Goal: Task Accomplishment & Management: Manage account settings

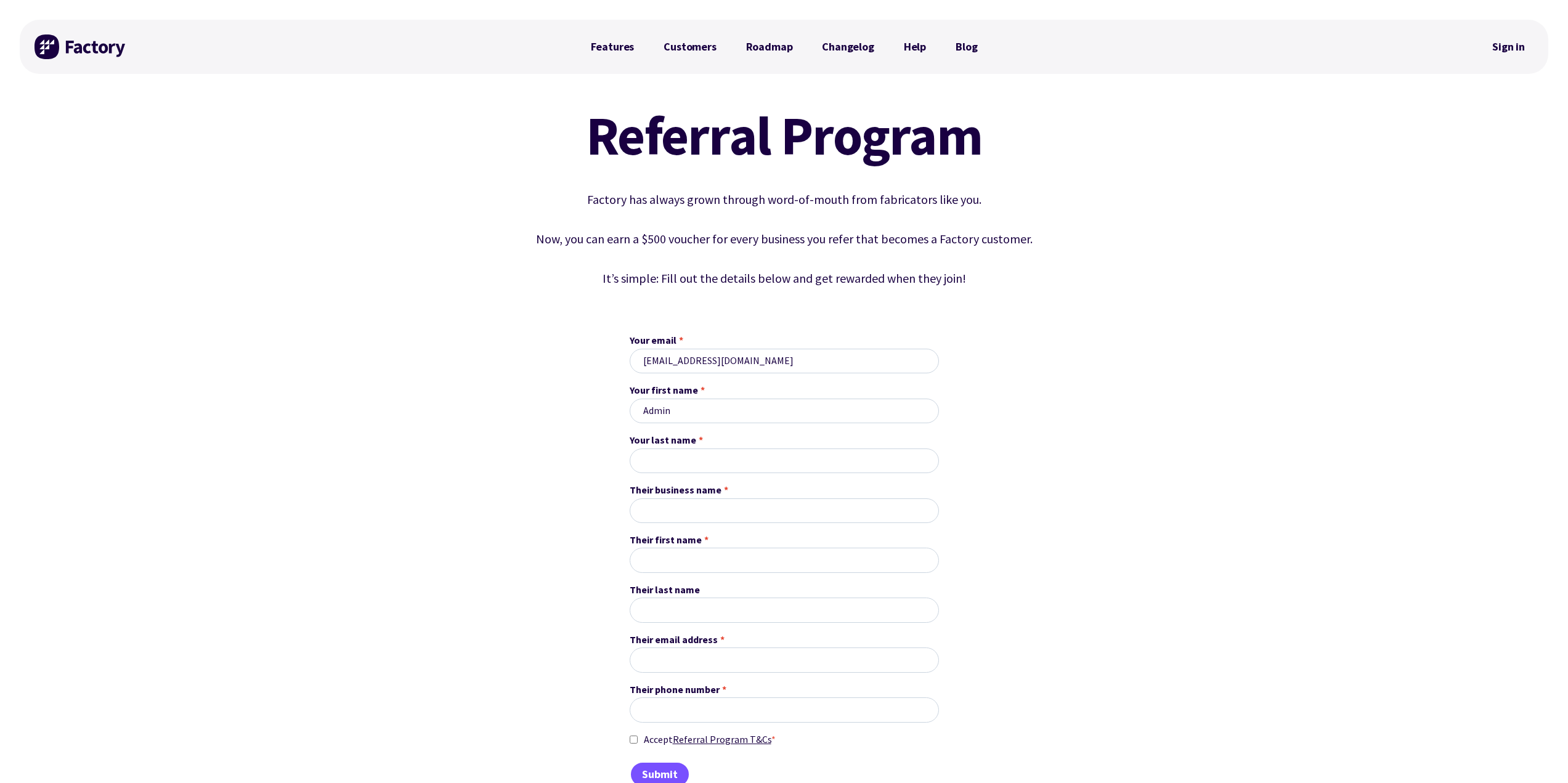
click at [1159, 209] on div "Referral Program Factory has always grown through word-of-mouth from fabricator…" at bounding box center [784, 441] width 1529 height 694
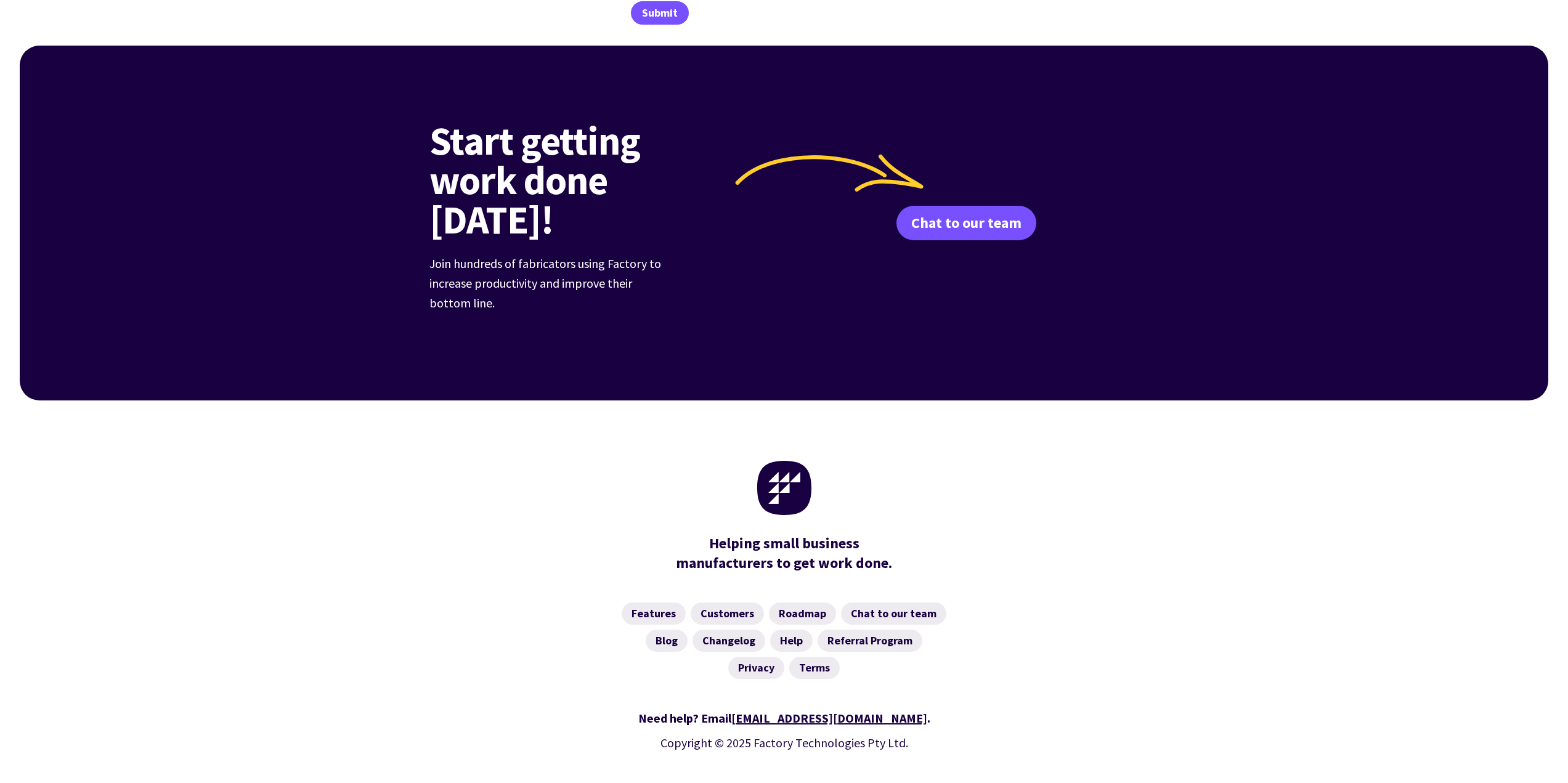
scroll to position [772, 0]
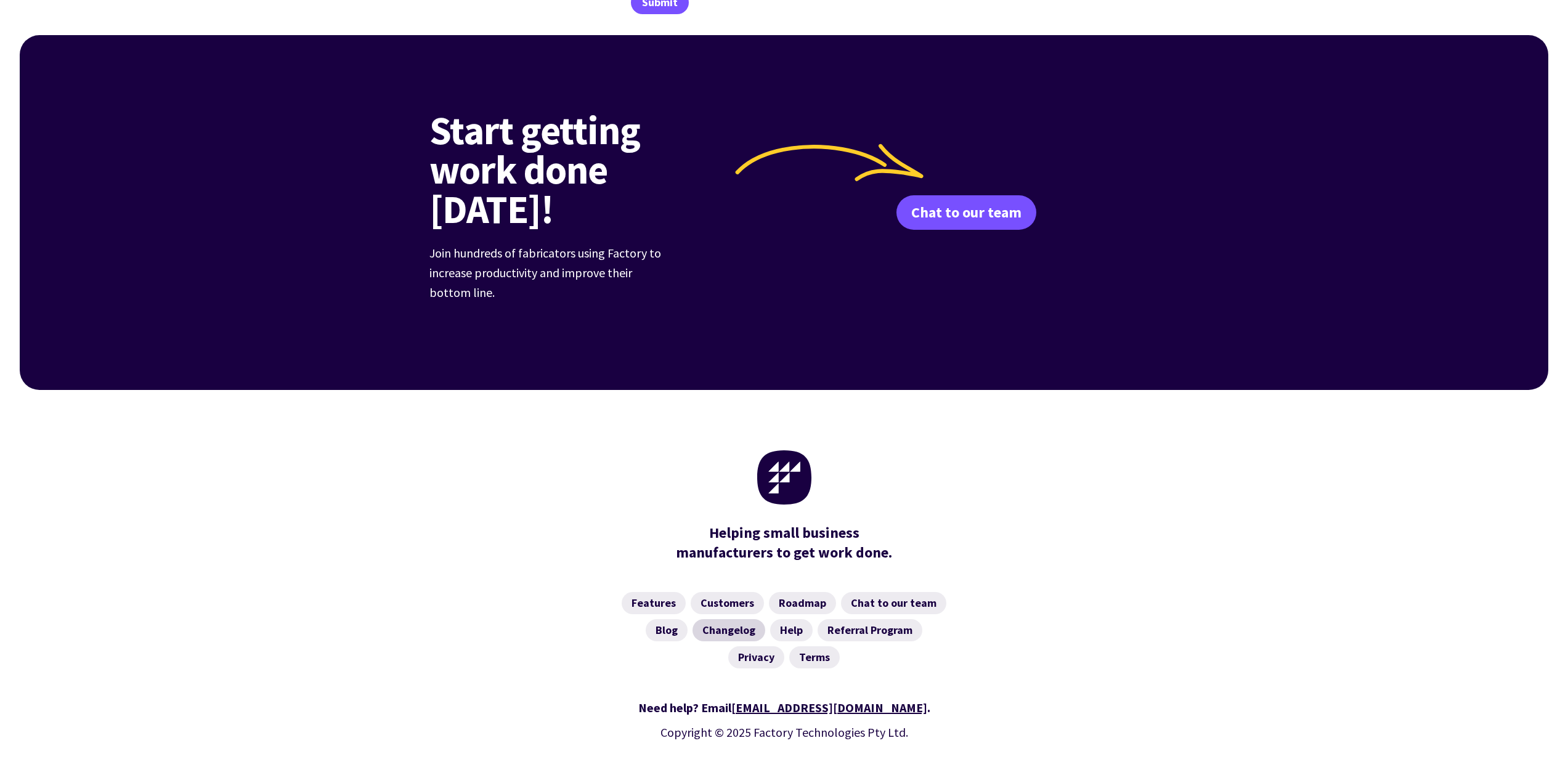
click at [739, 619] on link "Changelog" at bounding box center [729, 630] width 73 height 22
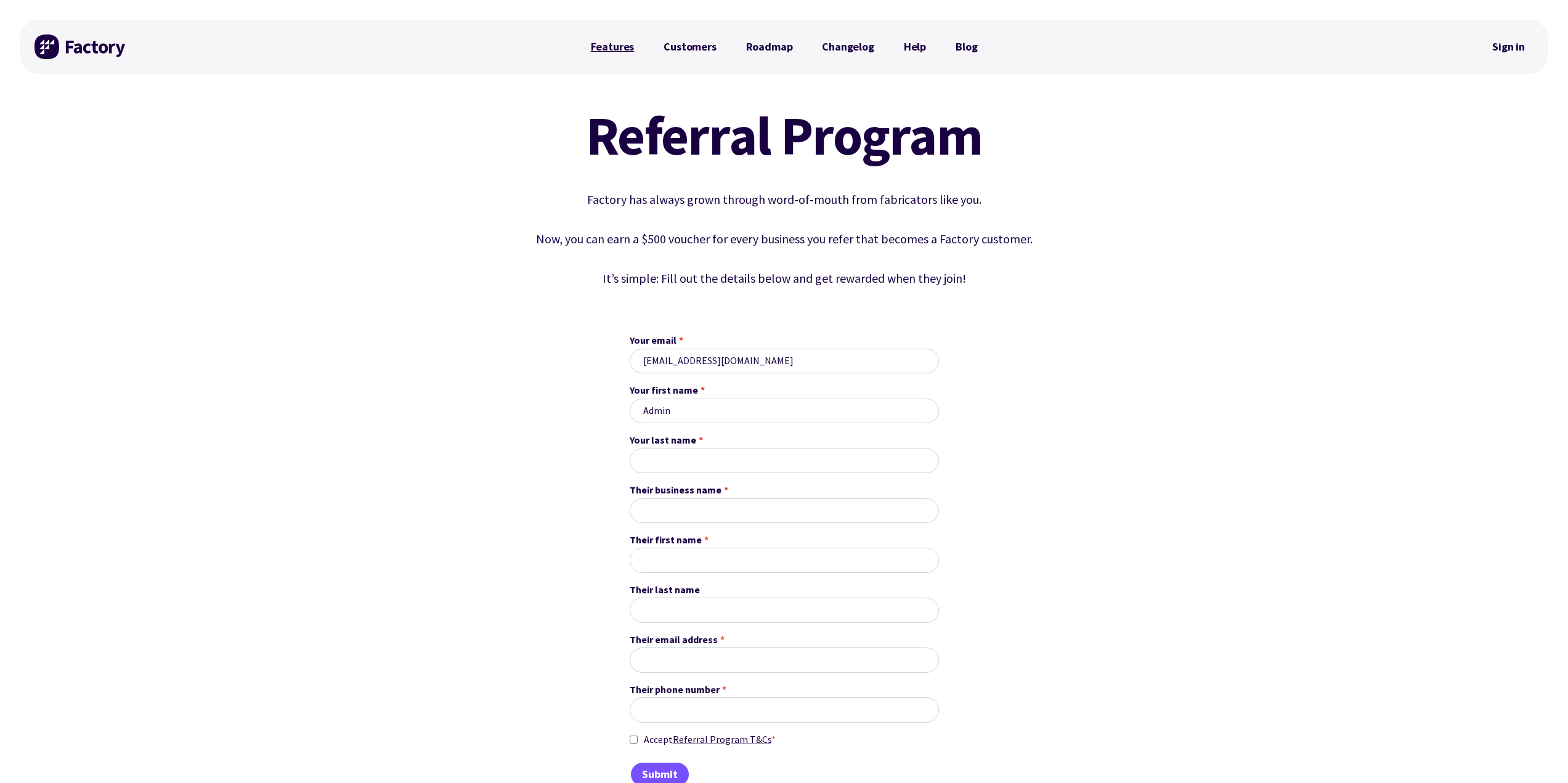
click at [624, 48] on link "Features" at bounding box center [612, 46] width 74 height 25
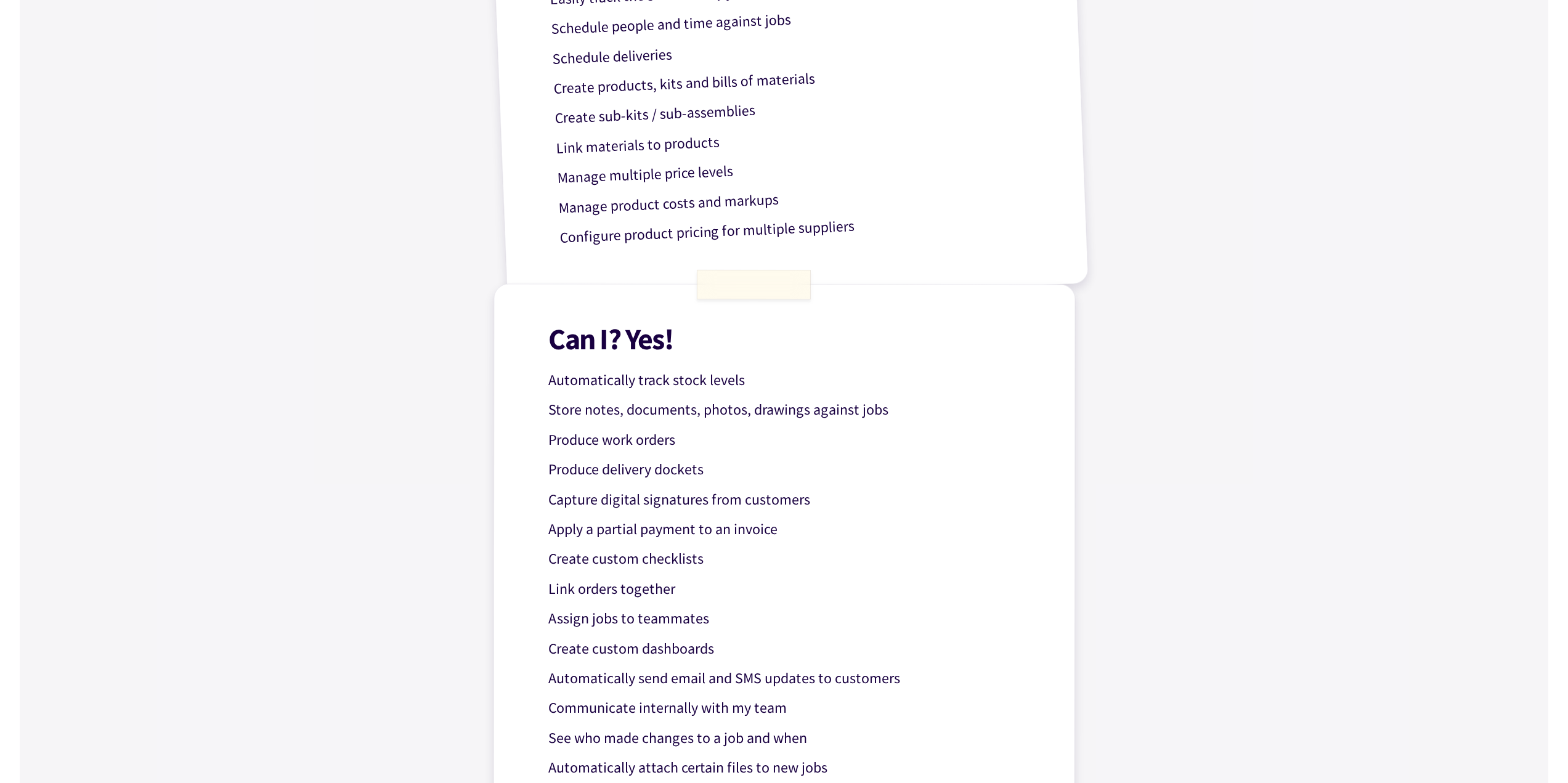
scroll to position [739, 0]
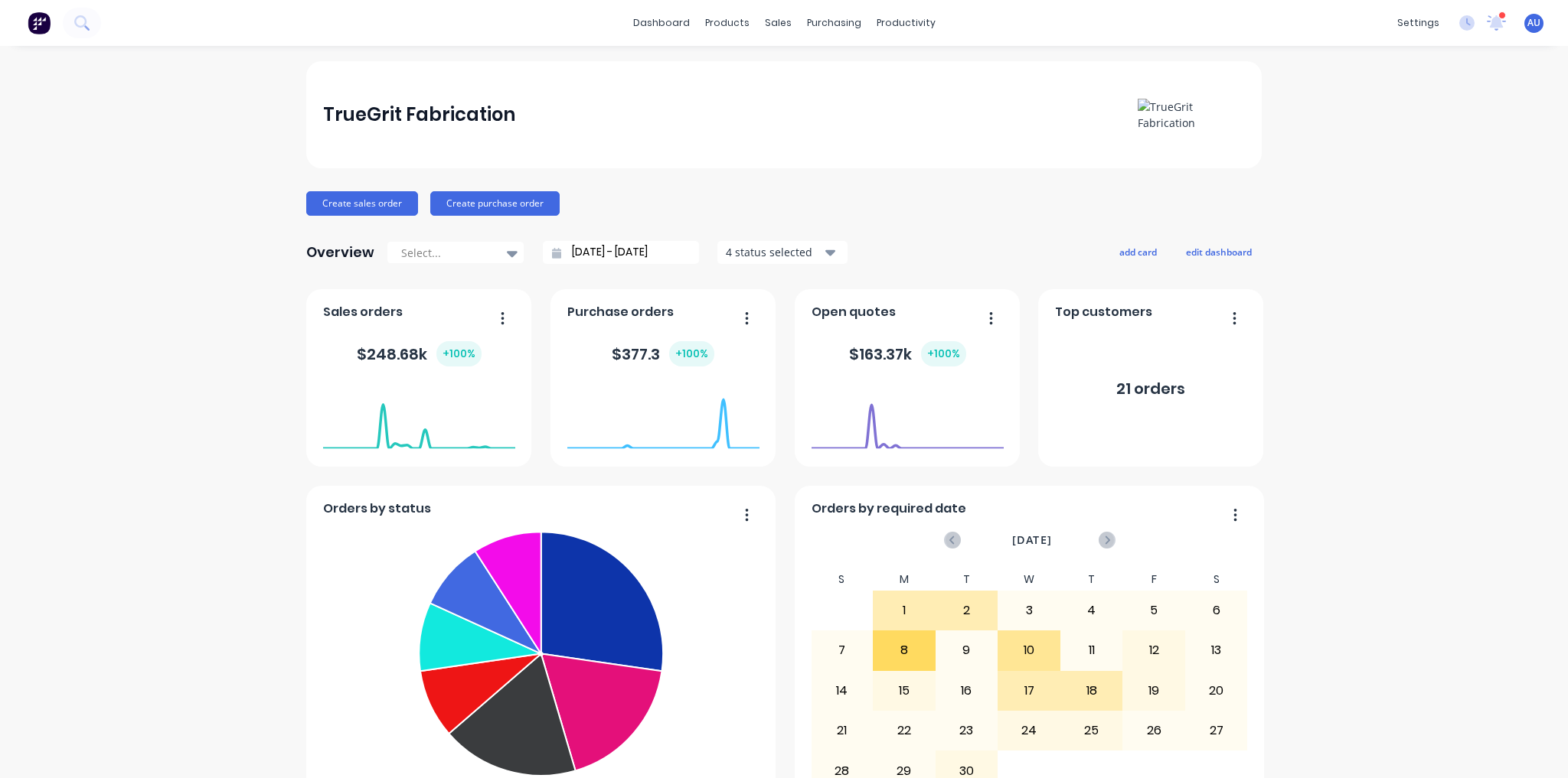
drag, startPoint x: 0, startPoint y: 0, endPoint x: 1323, endPoint y: 249, distance: 1346.2
click at [1323, 249] on div "TrueGrit Fabrication Create sales order Create purchase order Overview Select..…" at bounding box center [784, 755] width 1568 height 1389
click at [1341, 147] on div "TrueGrit Fabrication Create sales order Create purchase order Overview Select..…" at bounding box center [784, 755] width 1568 height 1389
click at [922, 74] on div "Workflow" at bounding box center [928, 73] width 46 height 14
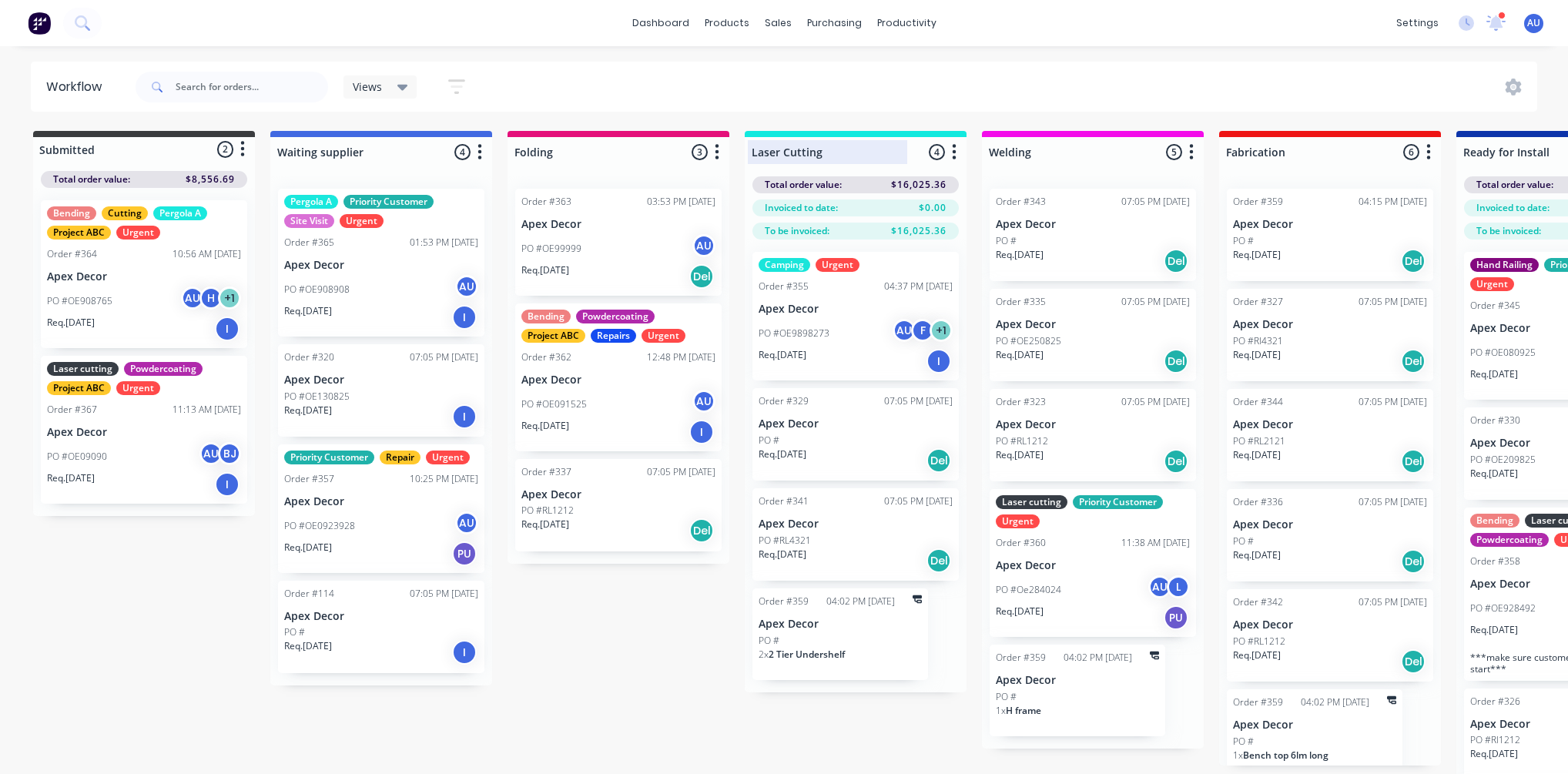
click at [834, 156] on div at bounding box center [855, 152] width 221 height 30
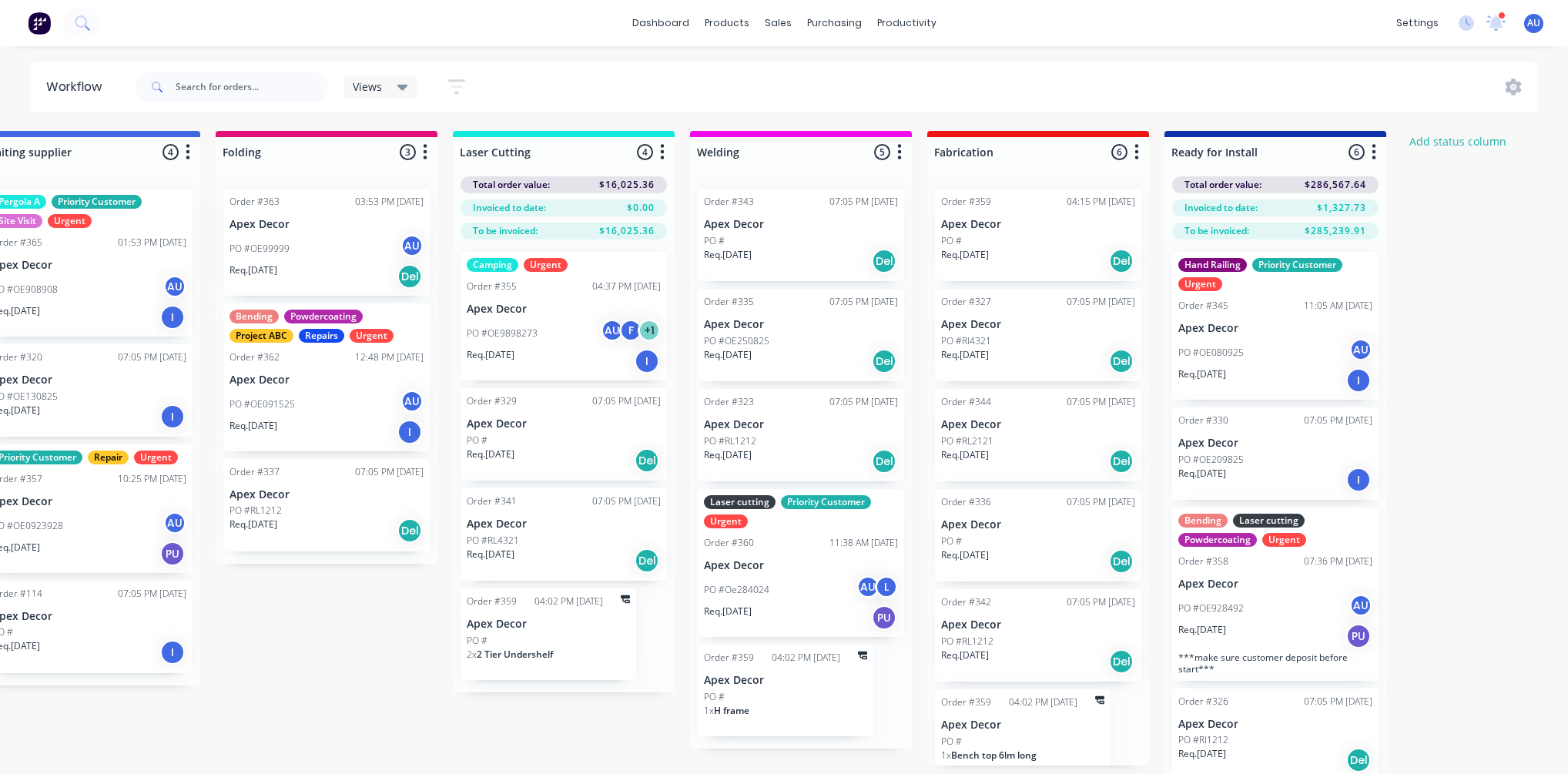
scroll to position [0, 288]
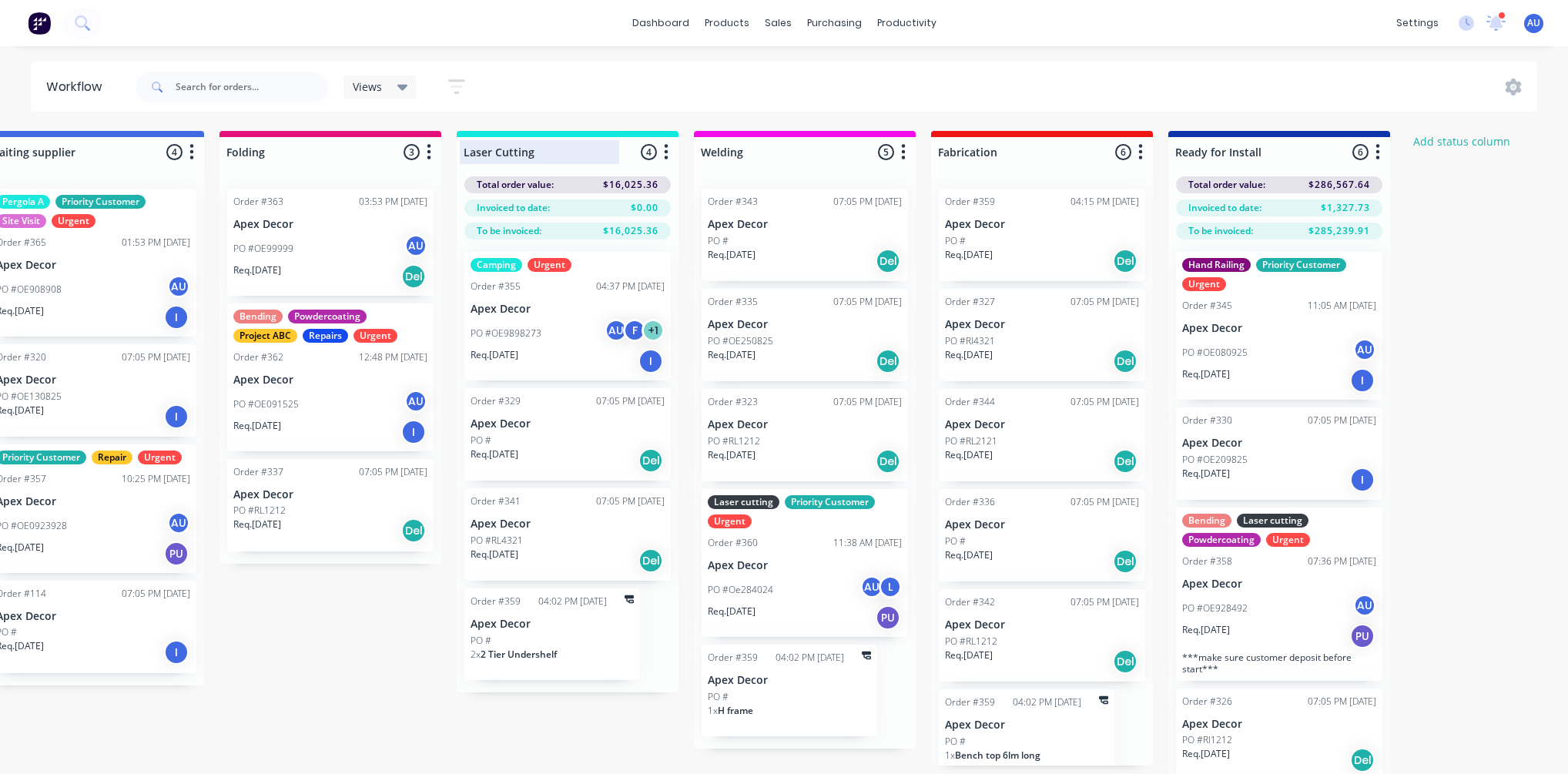
drag, startPoint x: 493, startPoint y: 148, endPoint x: 465, endPoint y: 148, distance: 28.0
click at [467, 148] on input "Laser Cutting" at bounding box center [539, 153] width 152 height 17
click at [535, 150] on input "Laser Cutting" at bounding box center [539, 153] width 152 height 17
drag, startPoint x: 671, startPoint y: 149, endPoint x: 857, endPoint y: 161, distance: 186.4
click at [914, 157] on div "Submitted 2 Status colour #3A3C3E hex #3A3C3E Save Cancel Summaries Total order…" at bounding box center [761, 479] width 2121 height 698
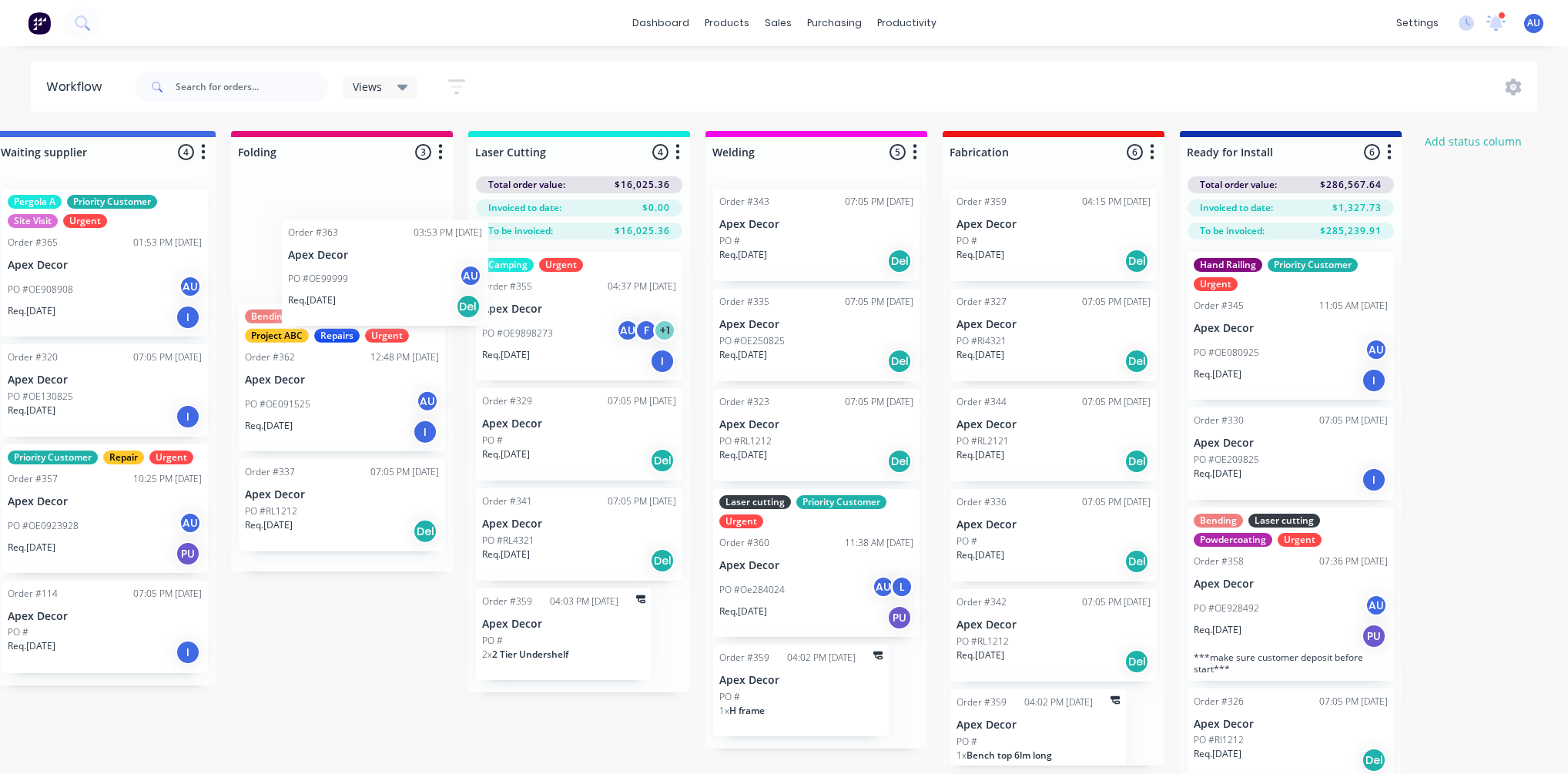
scroll to position [0, 274]
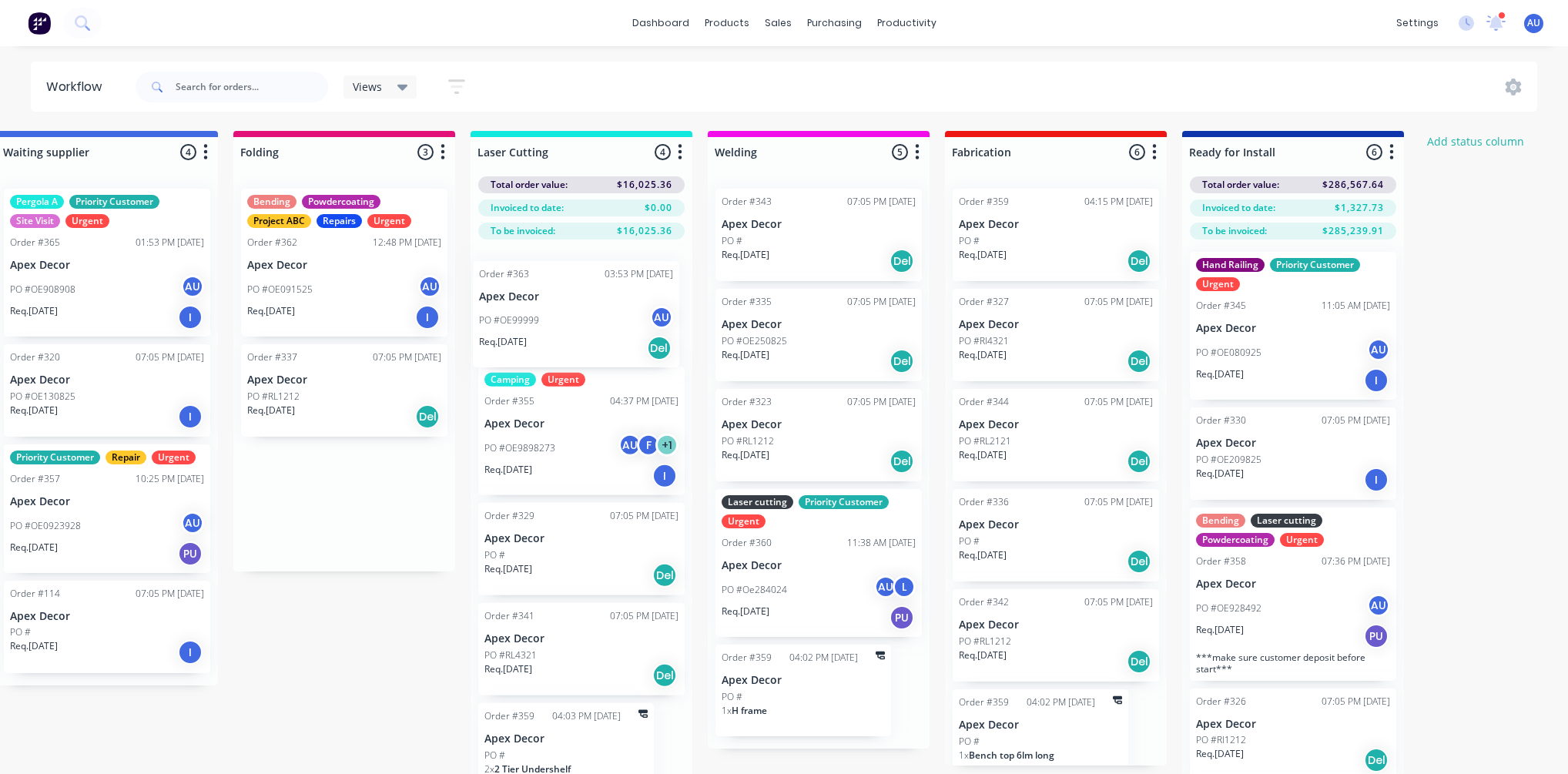
drag, startPoint x: 275, startPoint y: 256, endPoint x: 534, endPoint y: 332, distance: 269.9
click at [534, 332] on div "Submitted 2 Status colour #3A3C3E hex #3A3C3E Save Cancel Summaries Total order…" at bounding box center [774, 479] width 2121 height 698
click at [680, 156] on icon "button" at bounding box center [680, 152] width 5 height 19
click at [641, 209] on button "Notifications" at bounding box center [612, 211] width 154 height 26
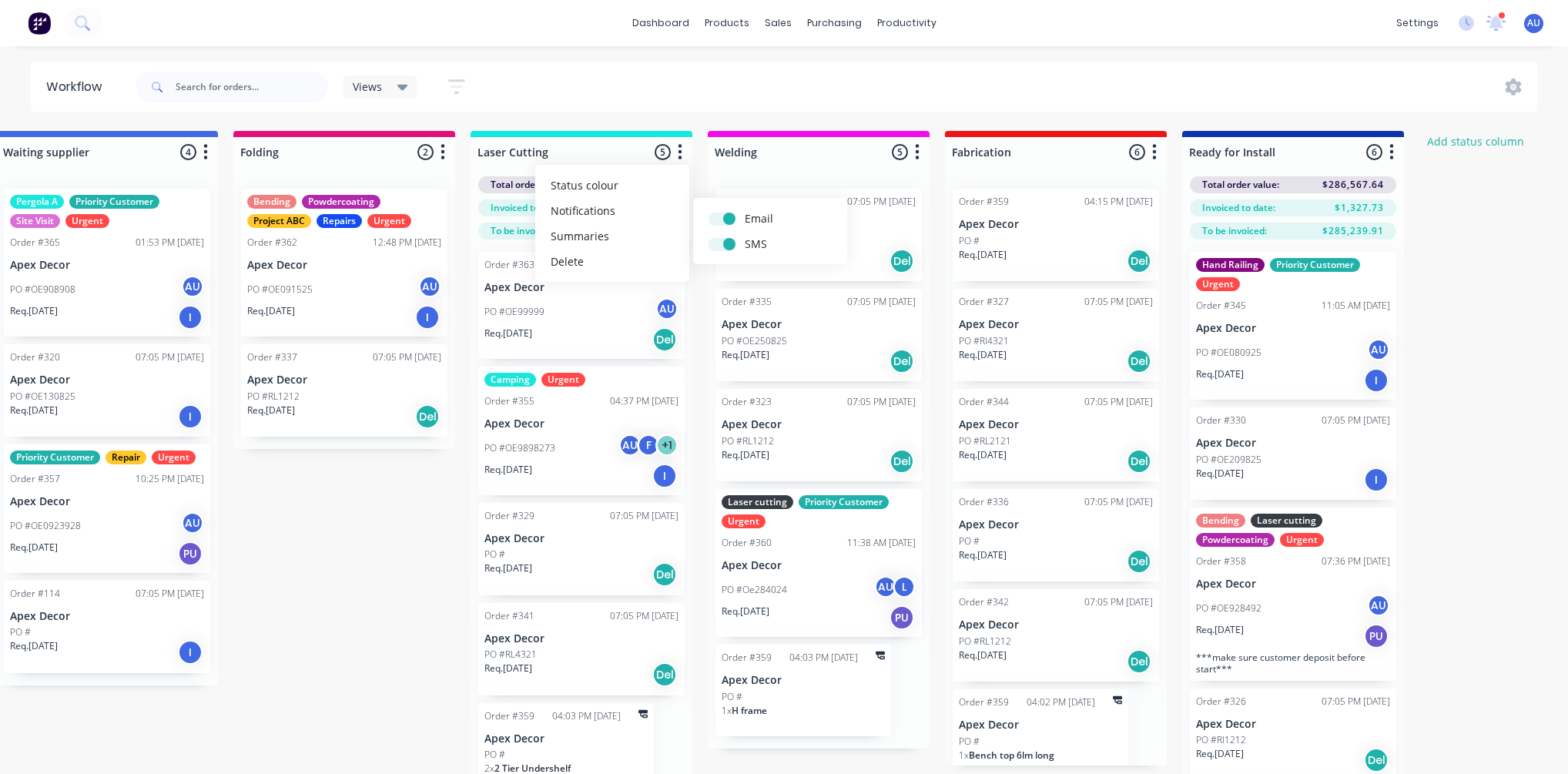
click at [318, 560] on div "Submitted 2 Status colour #3A3C3E hex #3A3C3E Save Cancel Summaries Total order…" at bounding box center [774, 479] width 2121 height 698
click at [463, 90] on icon "button" at bounding box center [456, 86] width 17 height 19
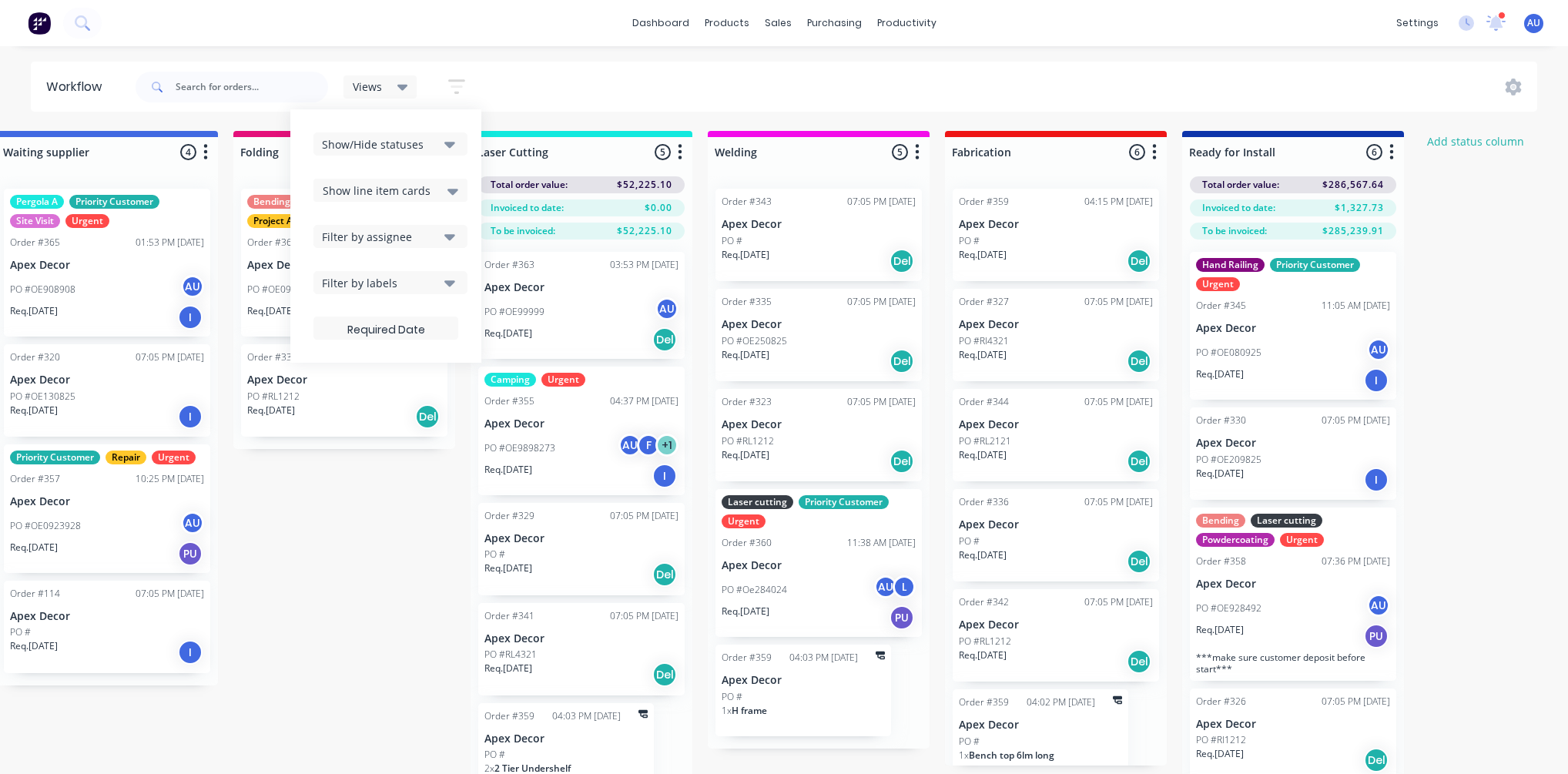
click at [419, 284] on div "Filter by labels" at bounding box center [380, 284] width 116 height 17
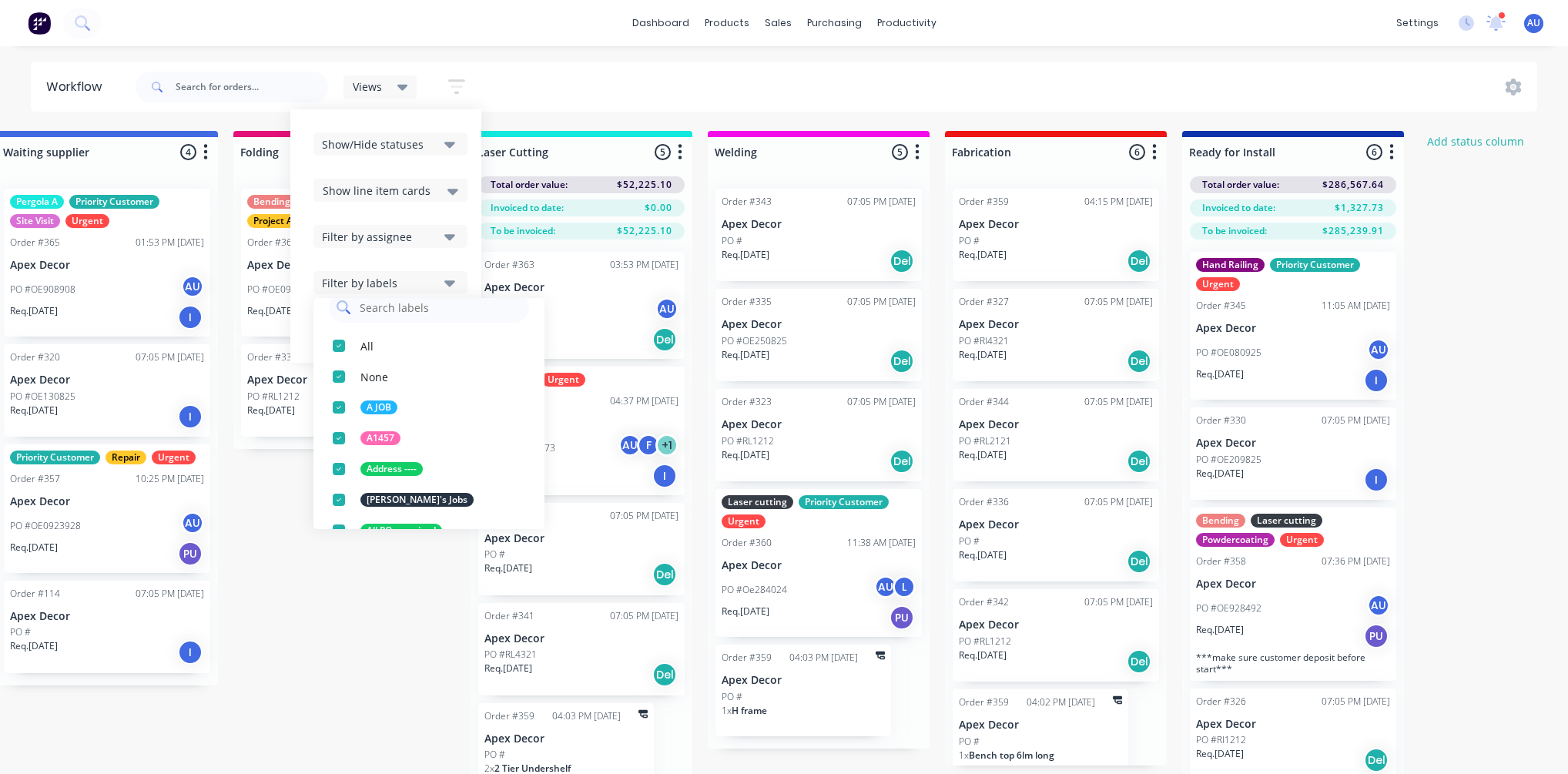
scroll to position [0, 0]
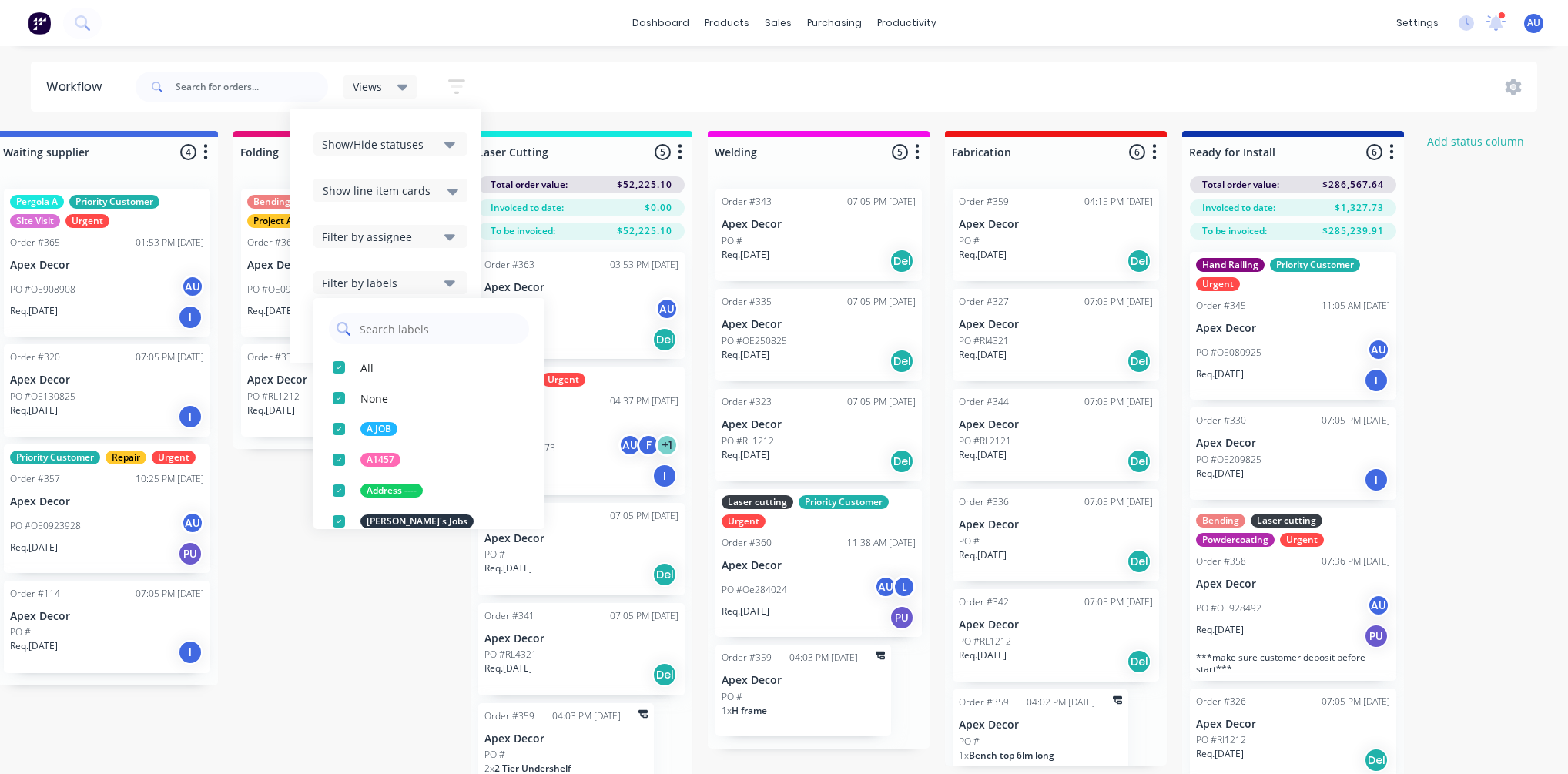
click at [391, 333] on input "text" at bounding box center [439, 329] width 163 height 31
click at [394, 646] on div "Submitted 2 Status colour #3A3C3E hex #3A3C3E Save Cancel Summaries Total order…" at bounding box center [774, 479] width 2121 height 698
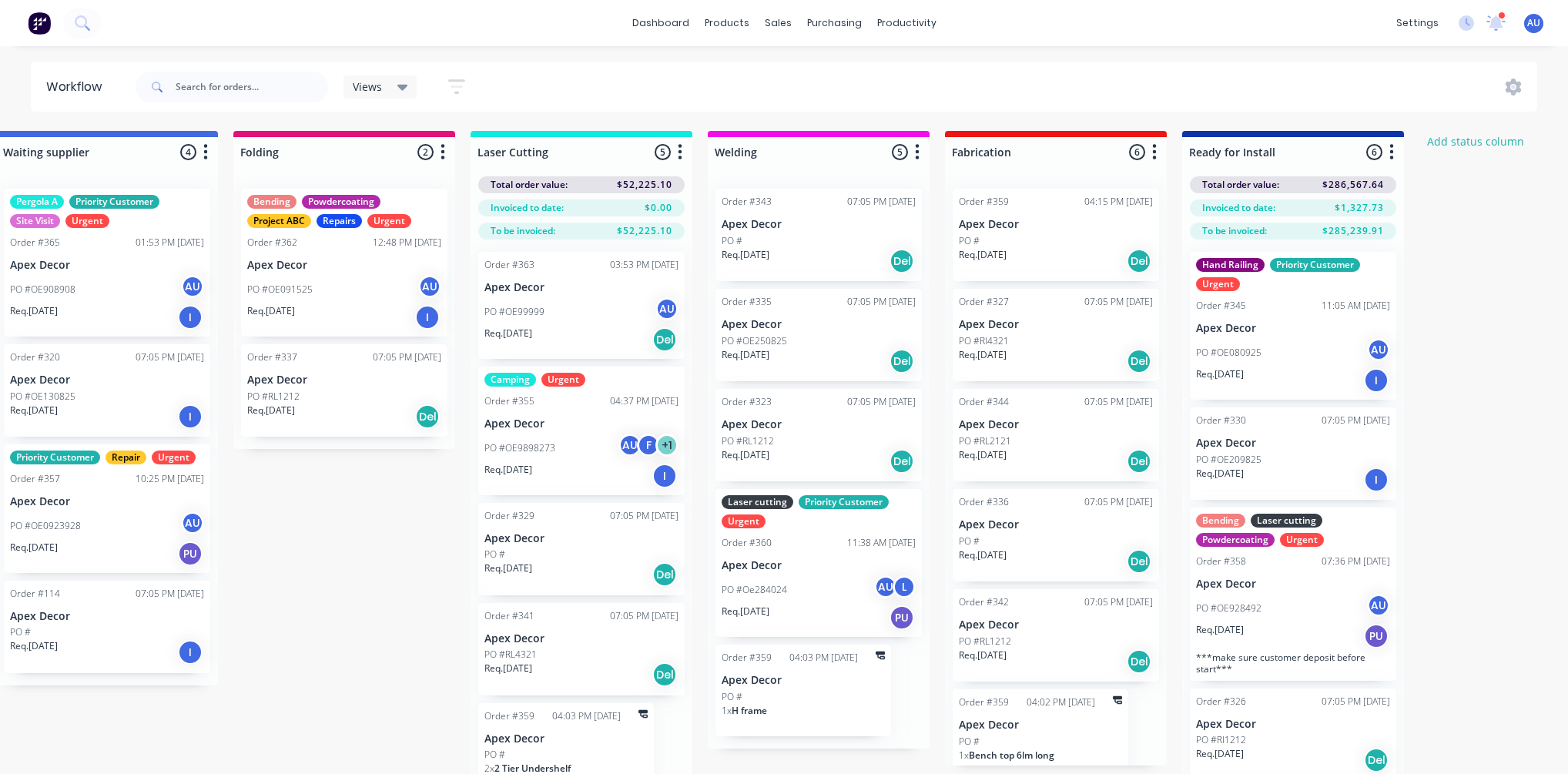
click at [380, 92] on span "Views" at bounding box center [367, 87] width 29 height 17
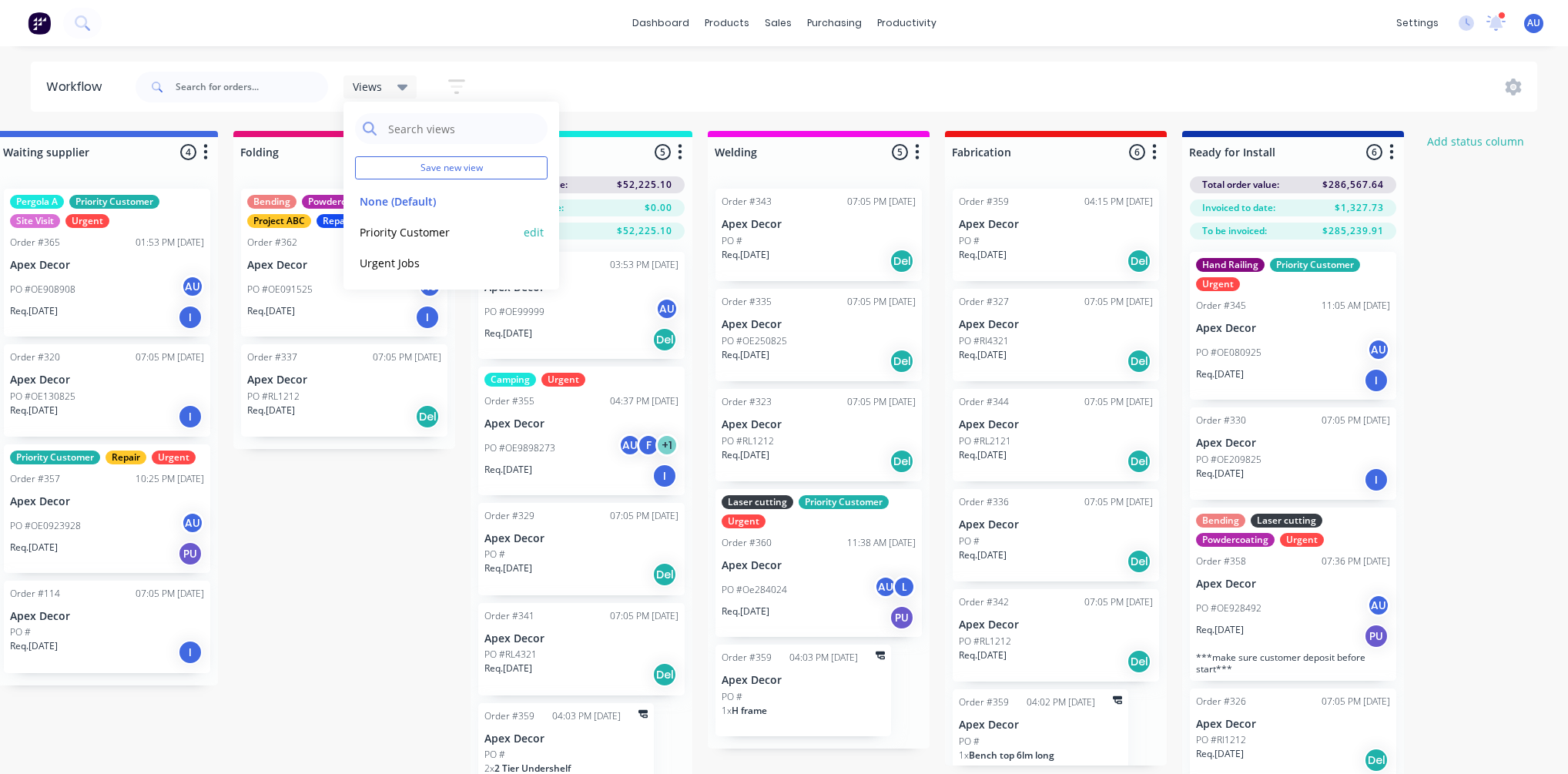
click at [398, 233] on button "Priority Customer" at bounding box center [437, 231] width 164 height 17
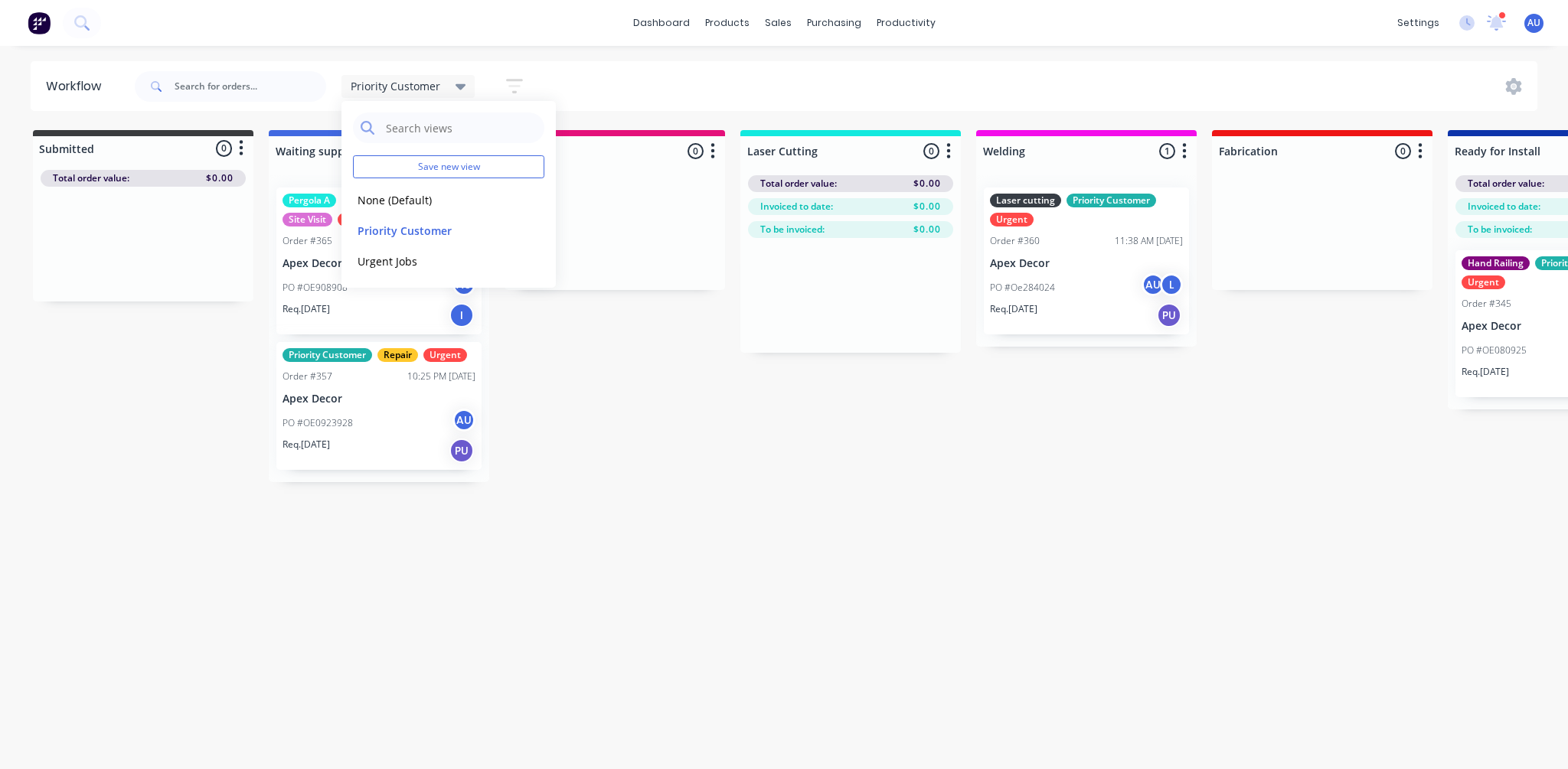
click at [725, 475] on div "Submitted 0 Status colour #3A3C3E hex #3A3C3E Save Cancel Summaries Total order…" at bounding box center [1043, 306] width 2109 height 352
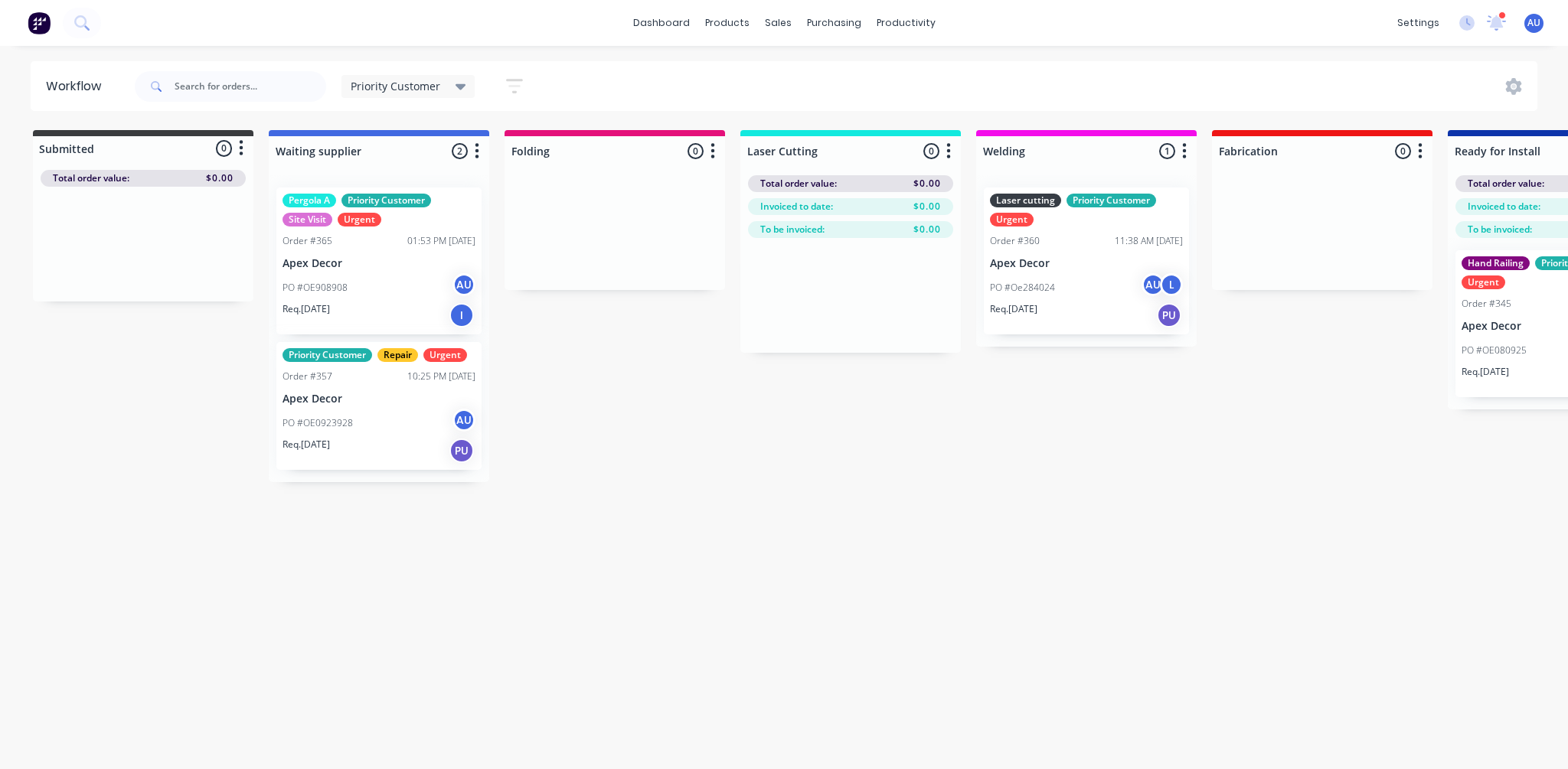
click at [850, 474] on div "Submitted 0 Status colour #3A3C3E hex #3A3C3E Save Cancel Summaries Total order…" at bounding box center [1043, 306] width 2109 height 352
click at [799, 482] on div "Workflow Priority Customer Save new view None (Default) edit Priority Customer …" at bounding box center [784, 400] width 1568 height 678
click at [381, 93] on div "Priority Customer" at bounding box center [408, 87] width 134 height 23
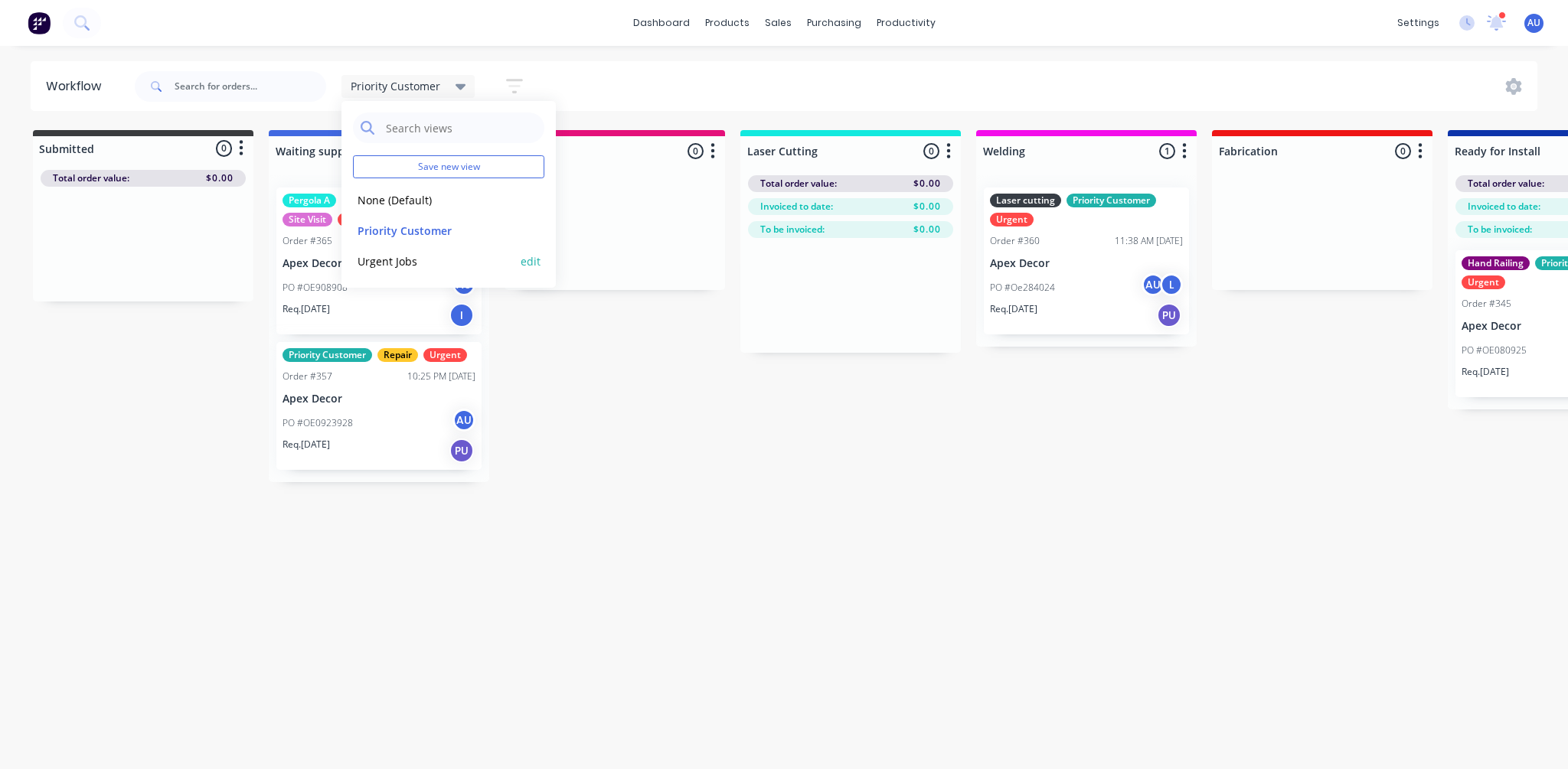
click at [428, 268] on button "Urgent Jobs" at bounding box center [434, 260] width 163 height 17
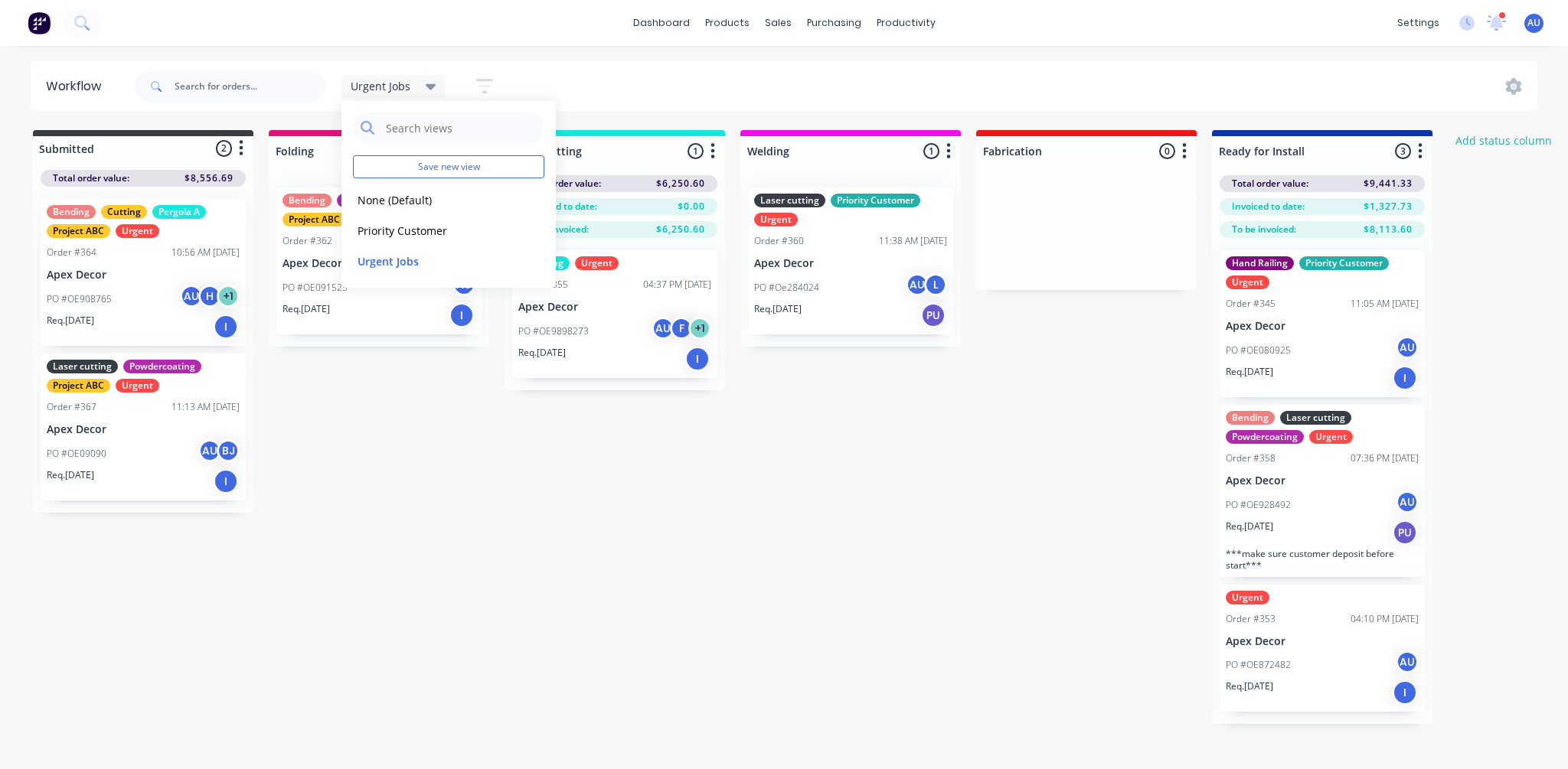
click at [720, 492] on div "Submitted 2 Status colour #3A3C3E hex #3A3C3E Save Cancel Summaries Total order…" at bounding box center [1043, 427] width 2109 height 594
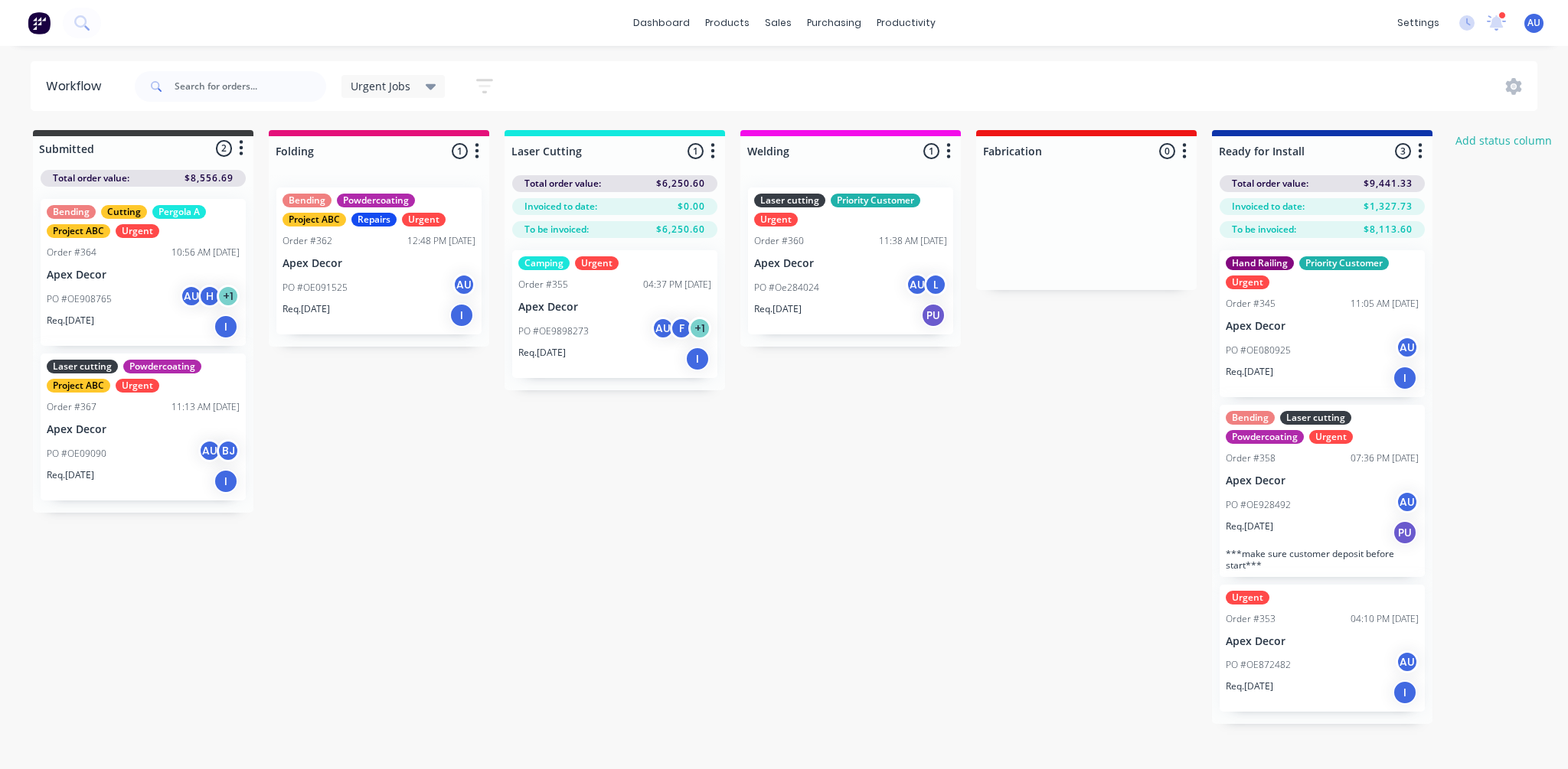
click at [857, 511] on div "Submitted 2 Status colour #3A3C3E hex #3A3C3E Save Cancel Summaries Total order…" at bounding box center [1043, 427] width 2109 height 594
click at [845, 479] on div "Submitted 2 Status colour #3A3C3E hex #3A3C3E Save Cancel Summaries Total order…" at bounding box center [1043, 427] width 2109 height 594
click at [863, 493] on div "Submitted 2 Status colour #3A3C3E hex #3A3C3E Save Cancel Summaries Total order…" at bounding box center [1043, 427] width 2109 height 594
click at [729, 521] on div "Submitted 2 Status colour #3A3C3E hex #3A3C3E Save Cancel Summaries Total order…" at bounding box center [1043, 427] width 2109 height 594
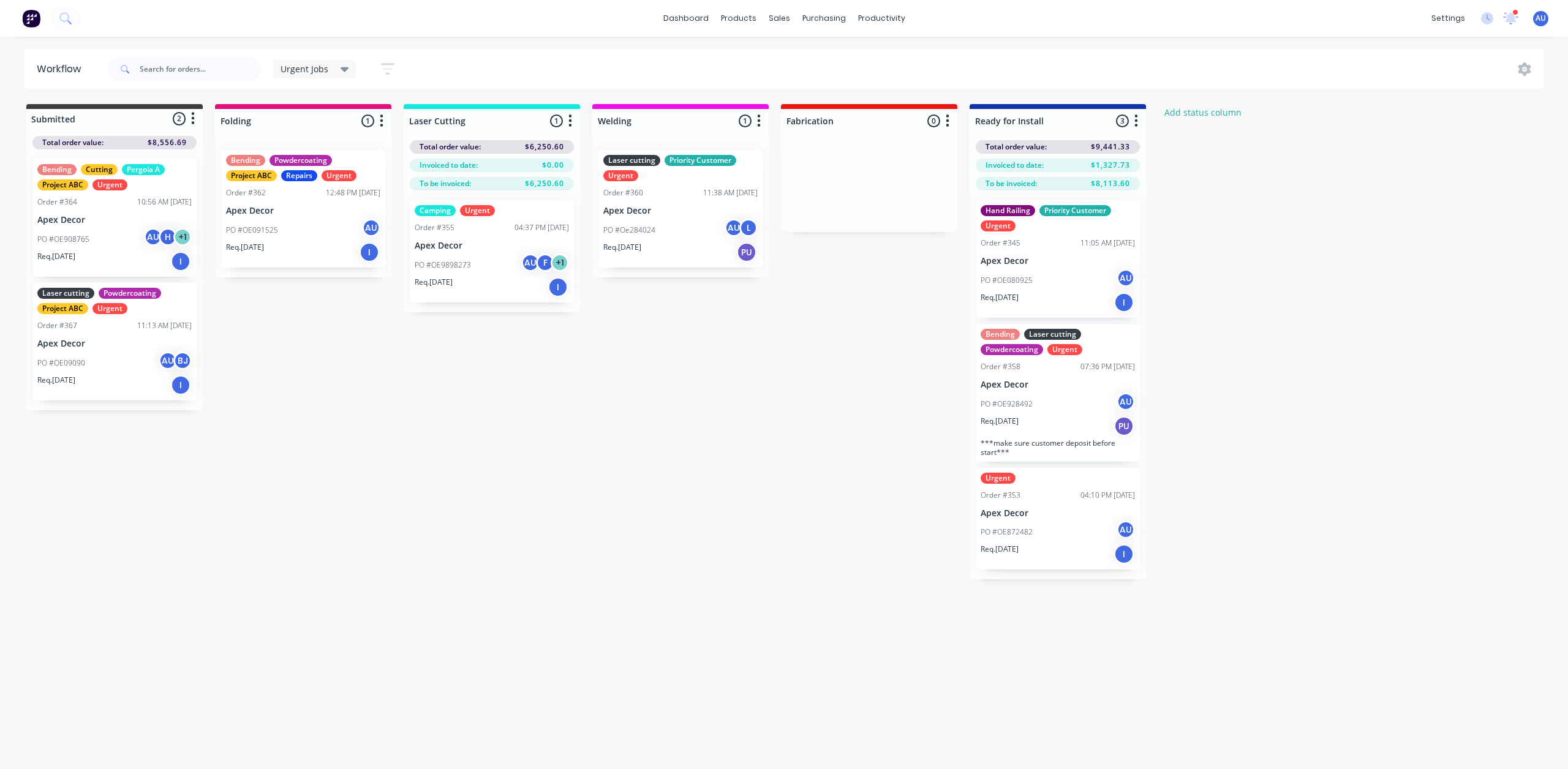
click at [313, 59] on div "Urgent Jobs Save new view None (Default) edit Priority Customer edit Urgent Job…" at bounding box center [340, 69] width 135 height 24
click at [319, 69] on span "Urgent Jobs" at bounding box center [304, 69] width 47 height 13
click at [338, 158] on button "None (Default)" at bounding box center [348, 160] width 131 height 14
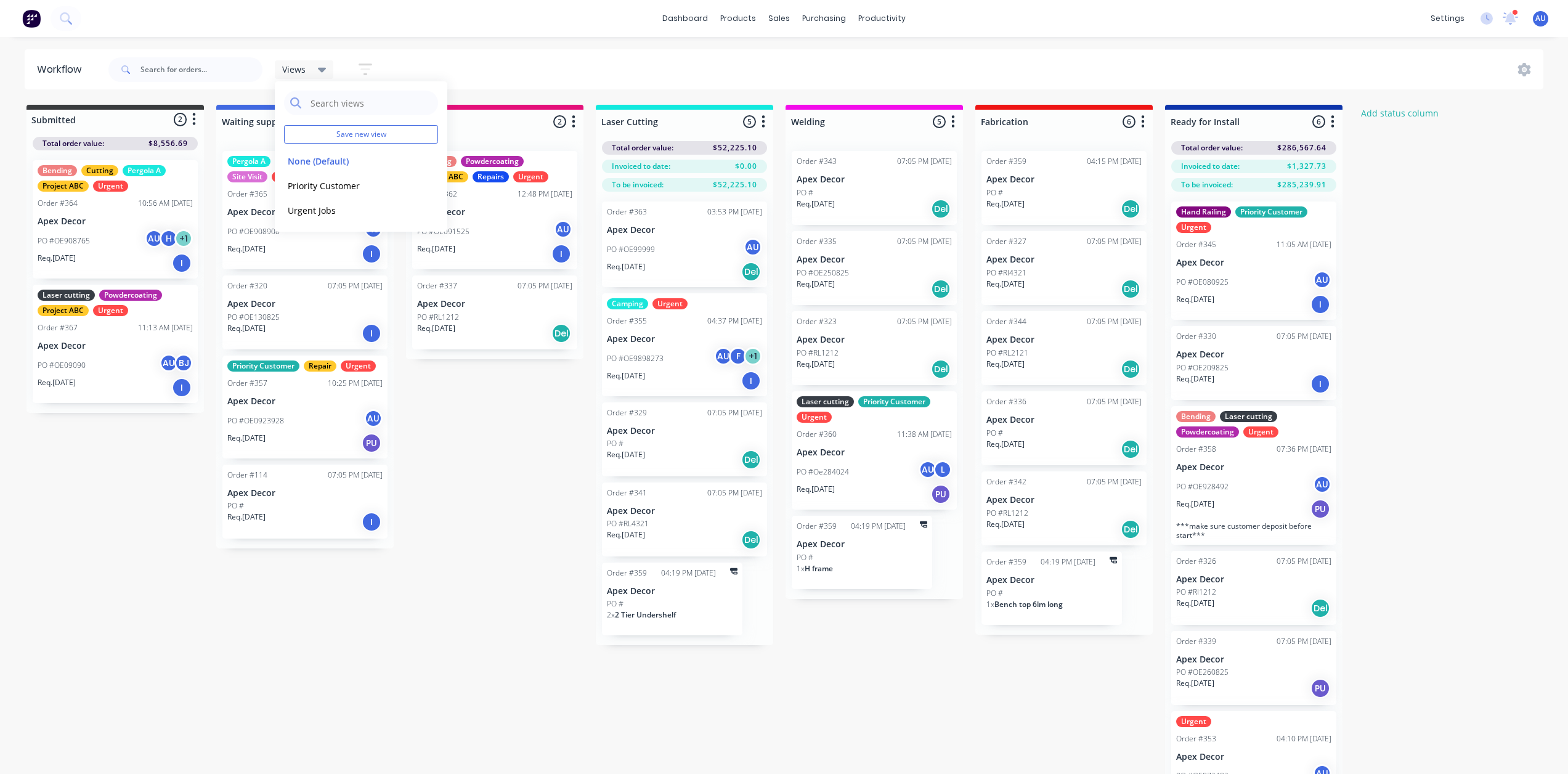
click at [125, 552] on div "Submitted 2 Status colour #3A3C3E hex #3A3C3E Save Cancel Summaries Total order…" at bounding box center [839, 461] width 1697 height 713
click at [889, 276] on div "PO #OE250825" at bounding box center [875, 273] width 155 height 11
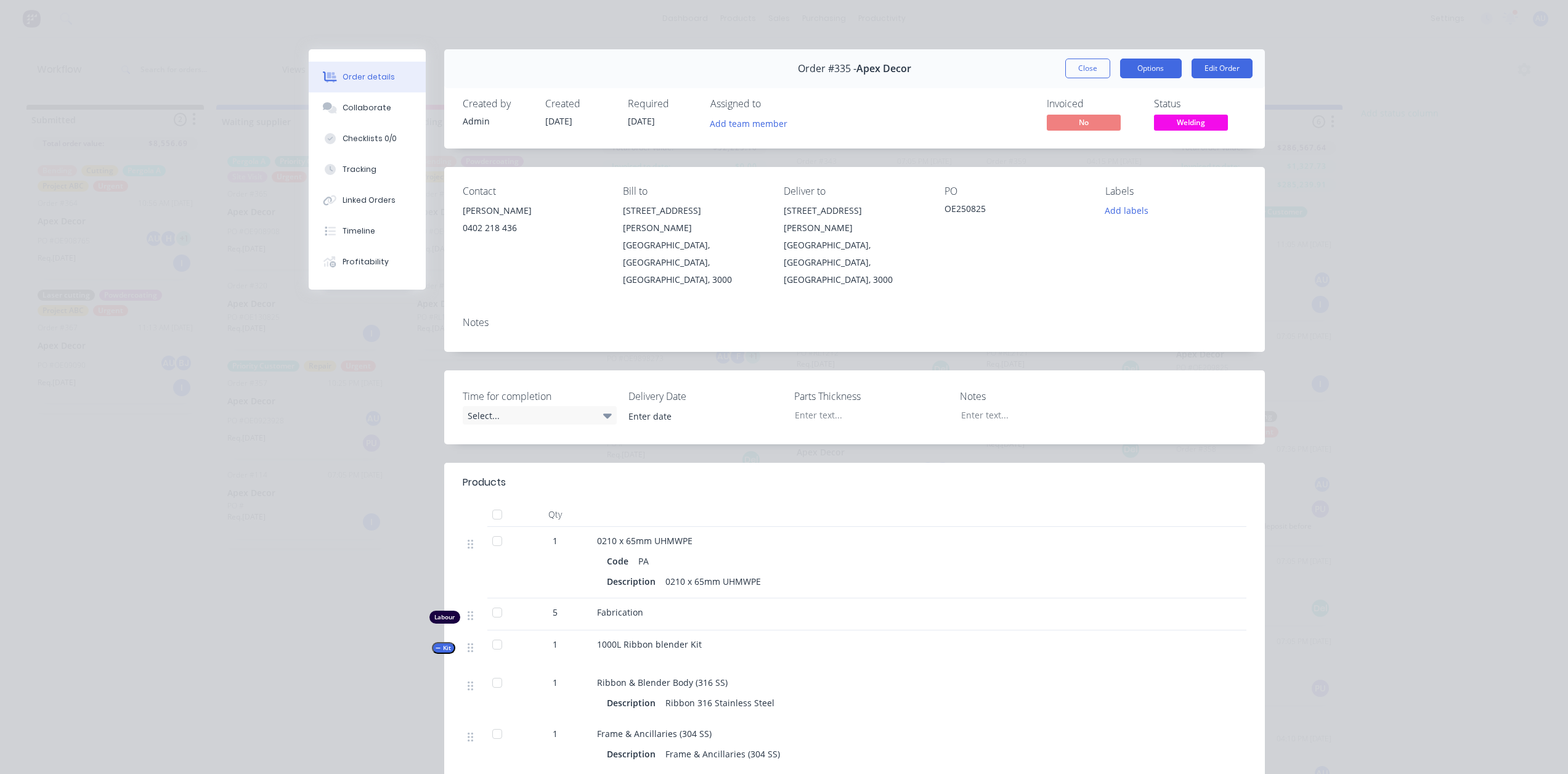
click at [1169, 58] on button "Options" at bounding box center [1151, 68] width 62 height 20
click at [1072, 71] on button "Close" at bounding box center [1088, 68] width 45 height 20
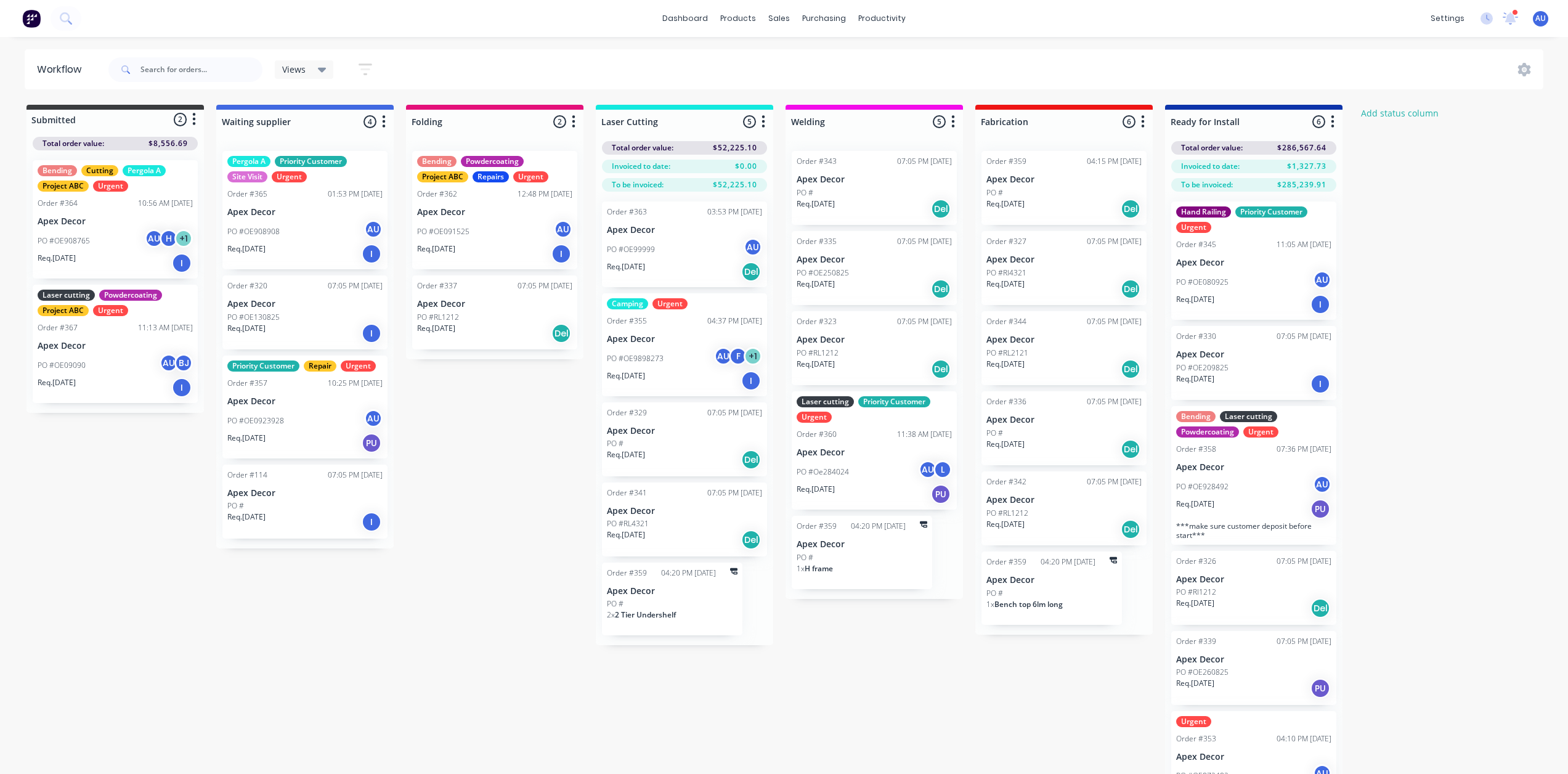
click at [1041, 194] on div "PO #" at bounding box center [1064, 193] width 155 height 11
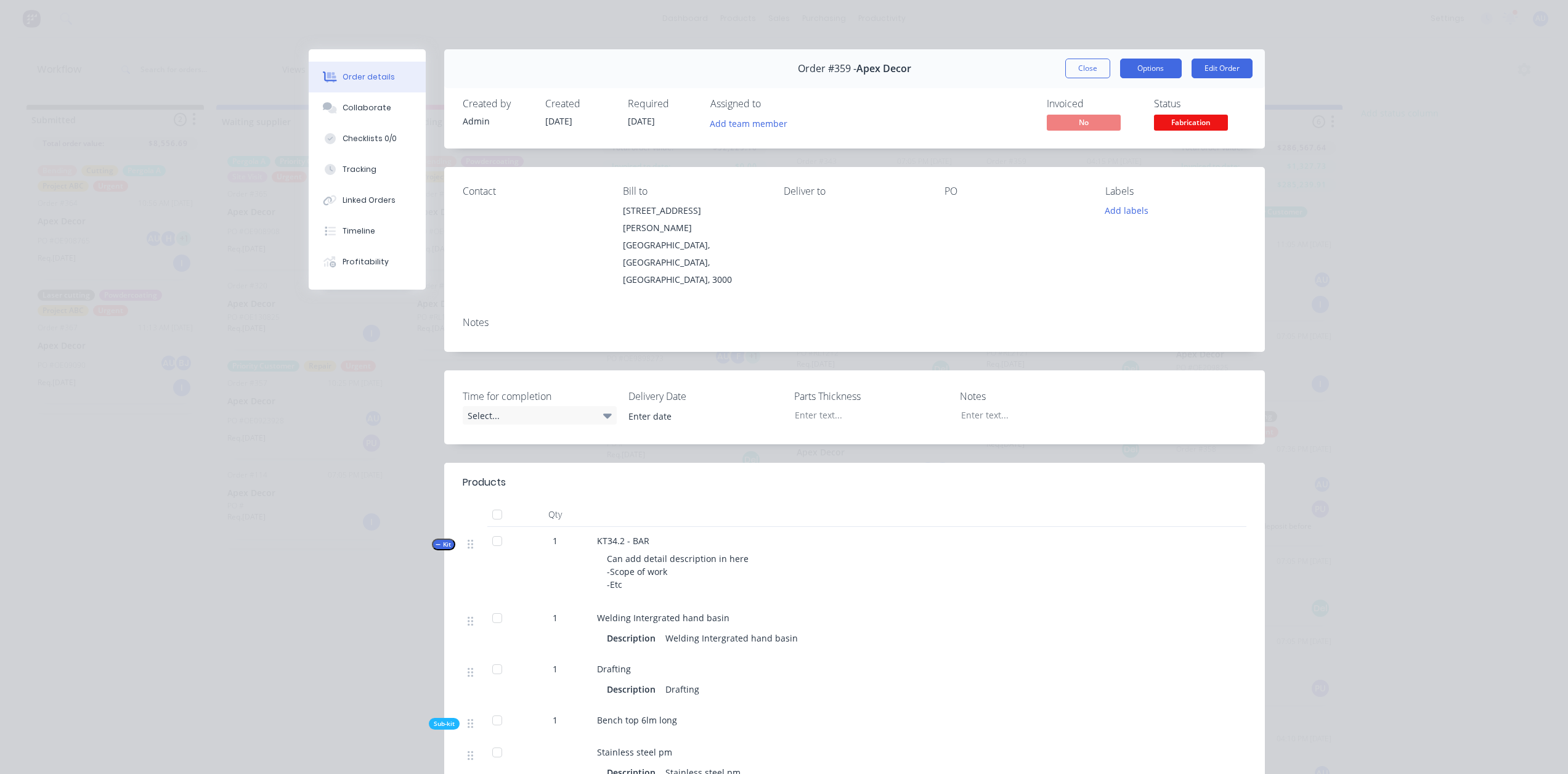
click at [1149, 68] on button "Options" at bounding box center [1151, 68] width 62 height 20
click at [1212, 68] on button "Edit Order" at bounding box center [1222, 68] width 61 height 20
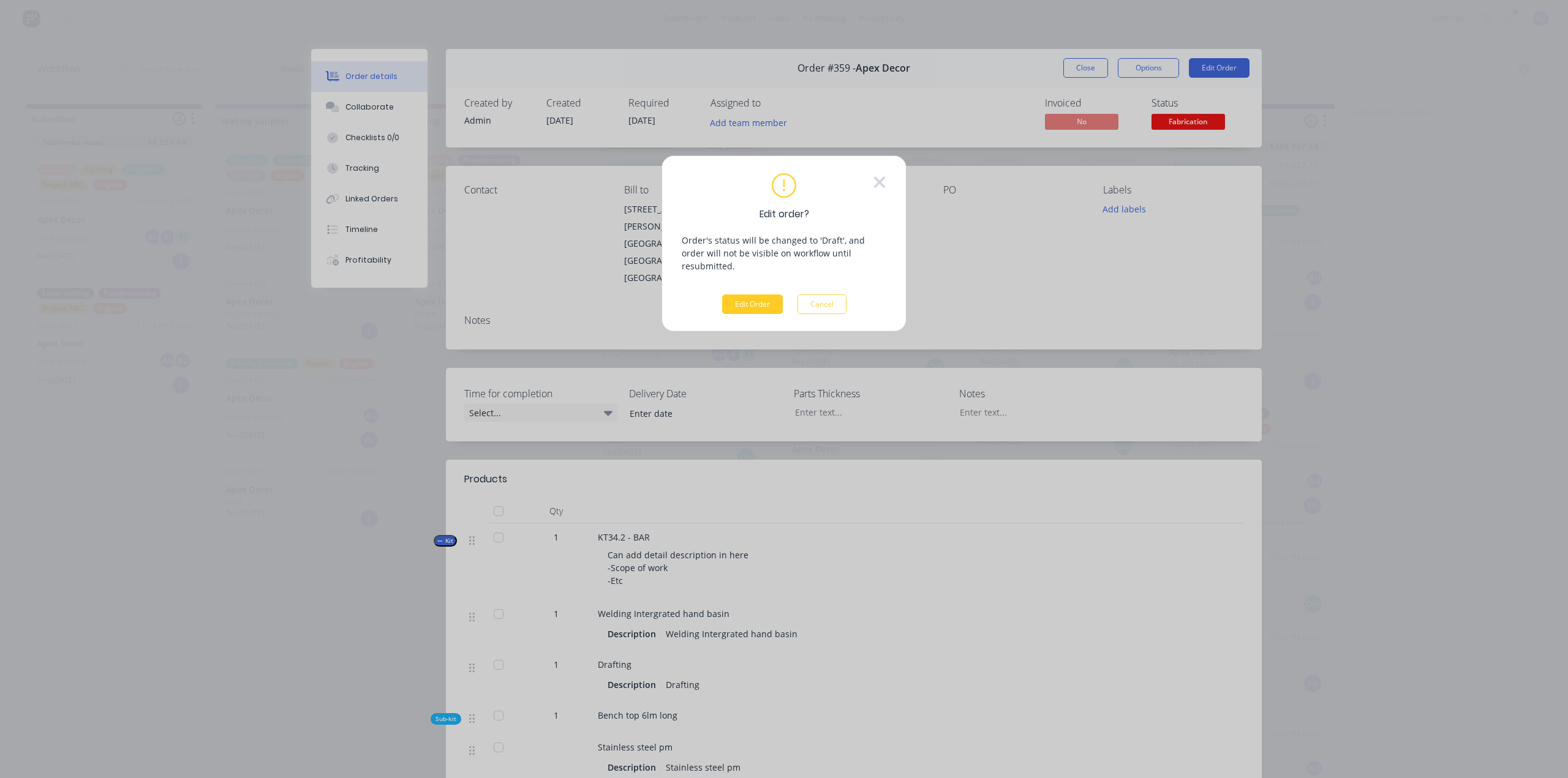
click at [770, 295] on button "Edit Order" at bounding box center [753, 305] width 61 height 20
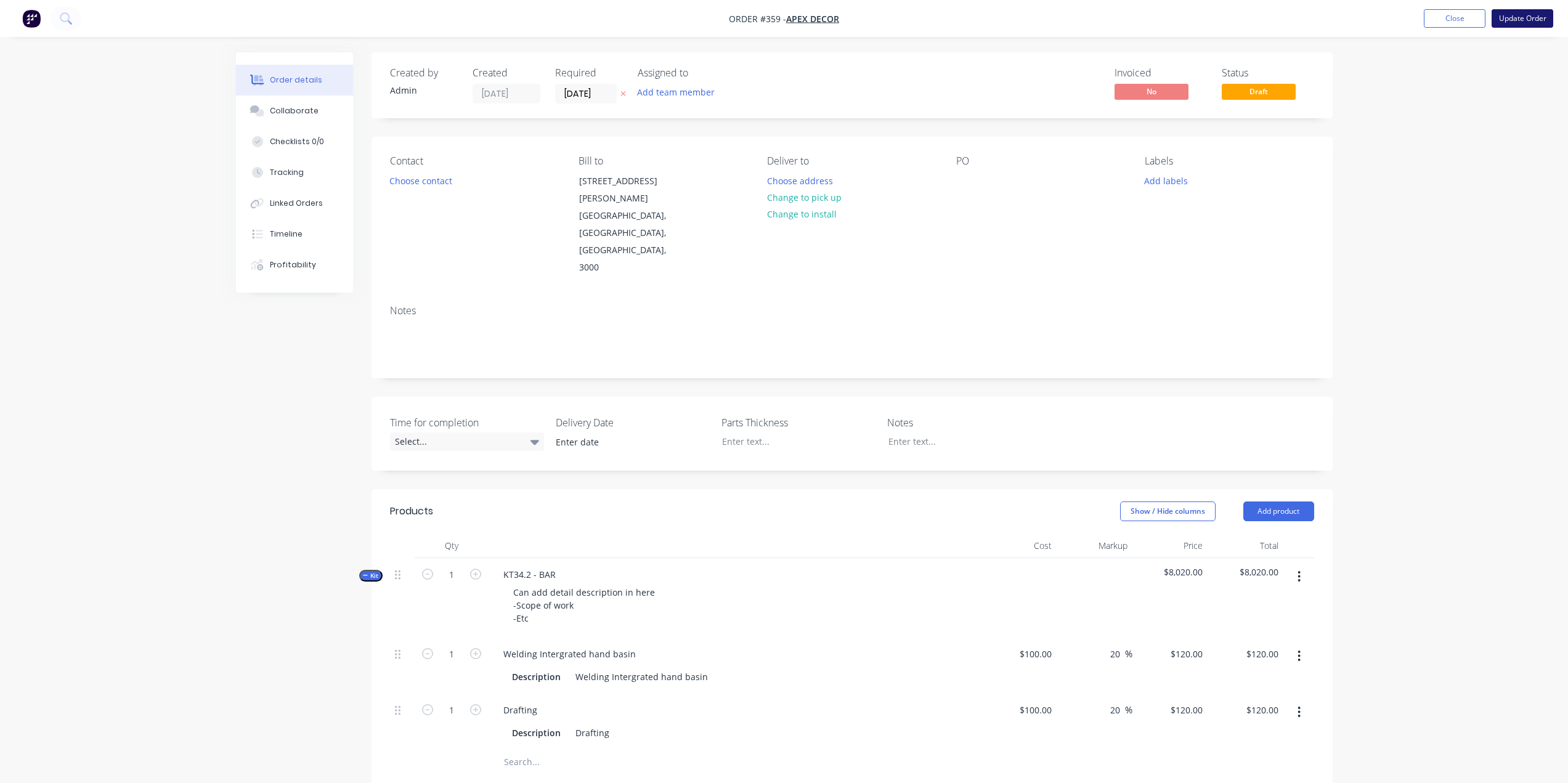
click at [1522, 17] on button "Update Order" at bounding box center [1522, 19] width 62 height 19
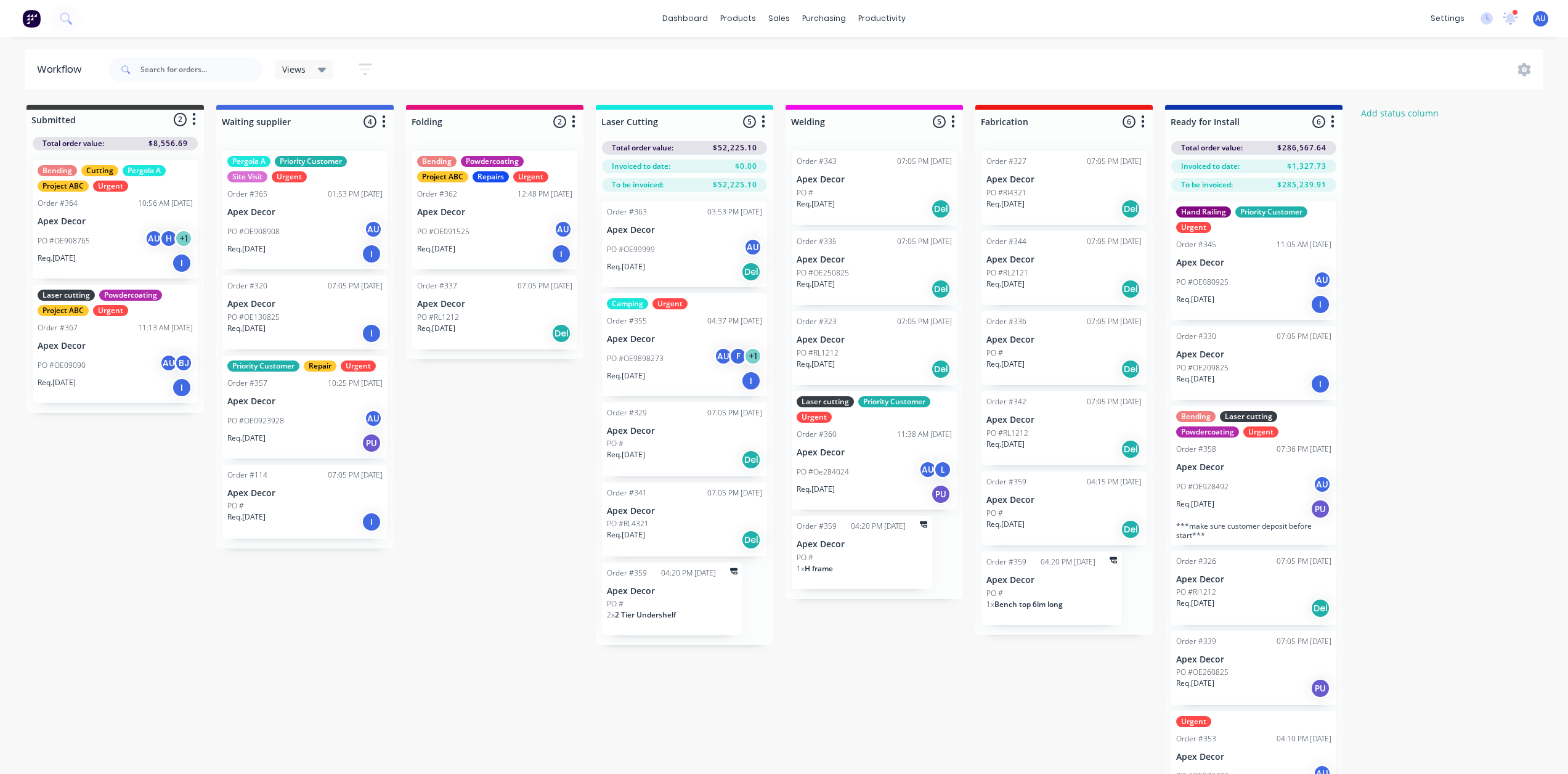
drag, startPoint x: 119, startPoint y: 106, endPoint x: 124, endPoint y: 111, distance: 7.1
click at [119, 106] on div "Submitted 2 Status colour #3A3C3E hex #3A3C3E Save Cancel Summaries Total order…" at bounding box center [115, 117] width 177 height 25
drag, startPoint x: 132, startPoint y: 110, endPoint x: 324, endPoint y: 130, distance: 193.0
click at [324, 130] on div "Submitted 2 Status colour #3A3C3E hex #3A3C3E Save Cancel Summaries Total order…" at bounding box center [839, 461] width 1697 height 713
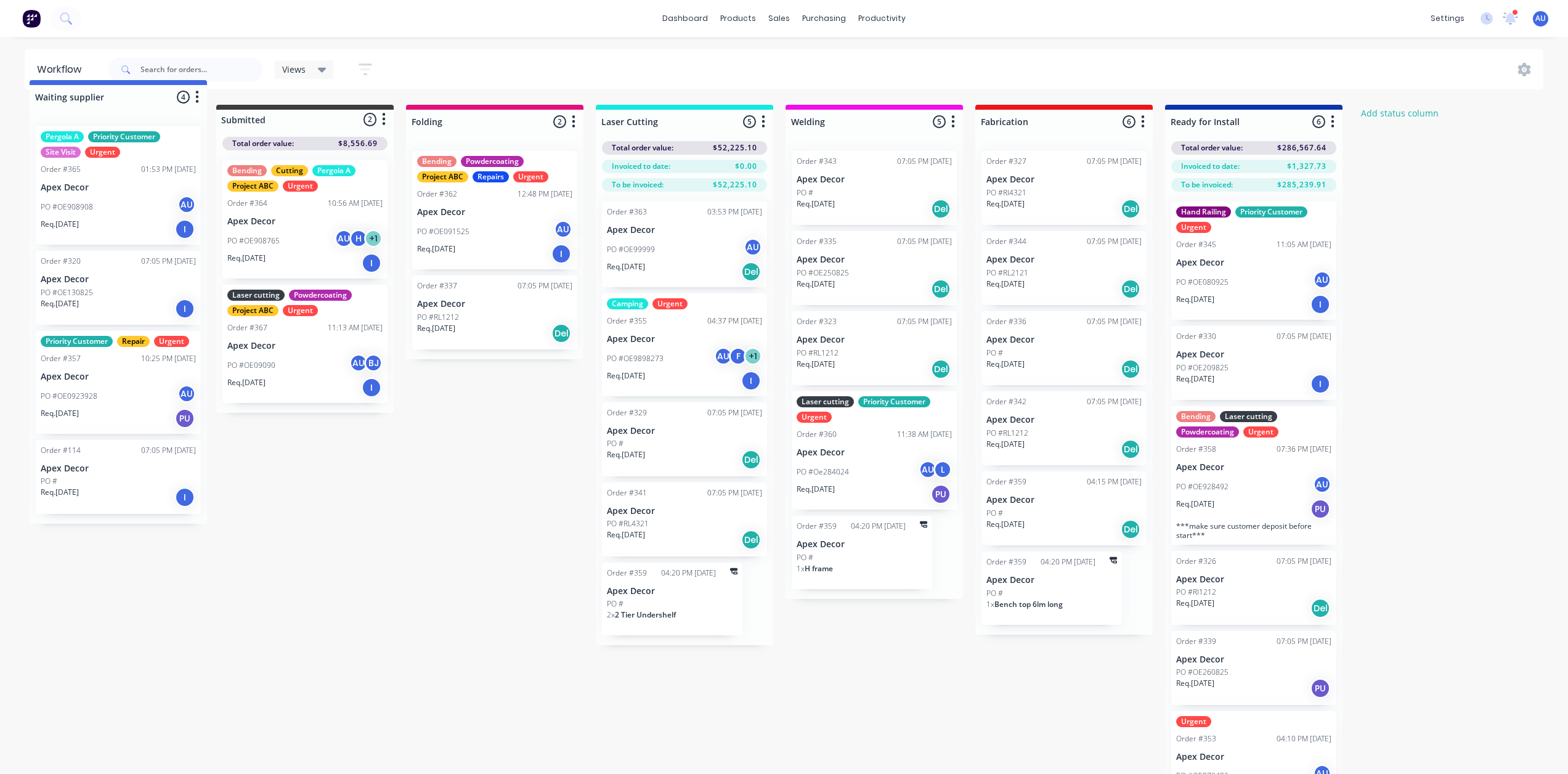
drag, startPoint x: 350, startPoint y: 114, endPoint x: 63, endPoint y: 123, distance: 287.1
click at [63, 123] on div "Submitted 2 Status colour #3A3C3E hex #3A3C3E Save Cancel Summaries Total order…" at bounding box center [839, 461] width 1697 height 713
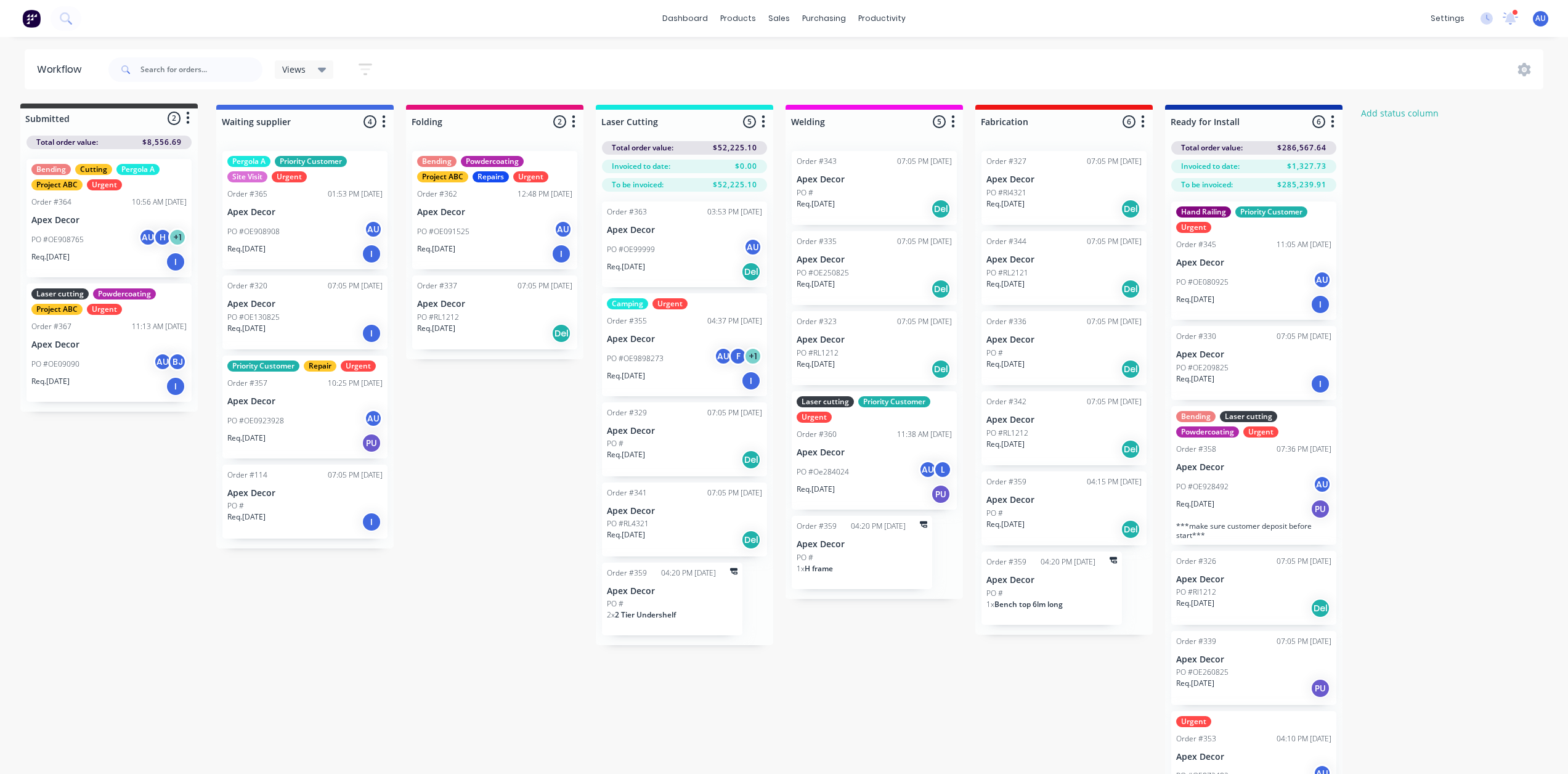
drag, startPoint x: 319, startPoint y: 112, endPoint x: 129, endPoint y: 109, distance: 190.0
click at [118, 111] on div "Waiting supplier 4 Status colour #4169E1 hex #4169E1 Save Cancel Notifications …" at bounding box center [839, 461] width 1697 height 713
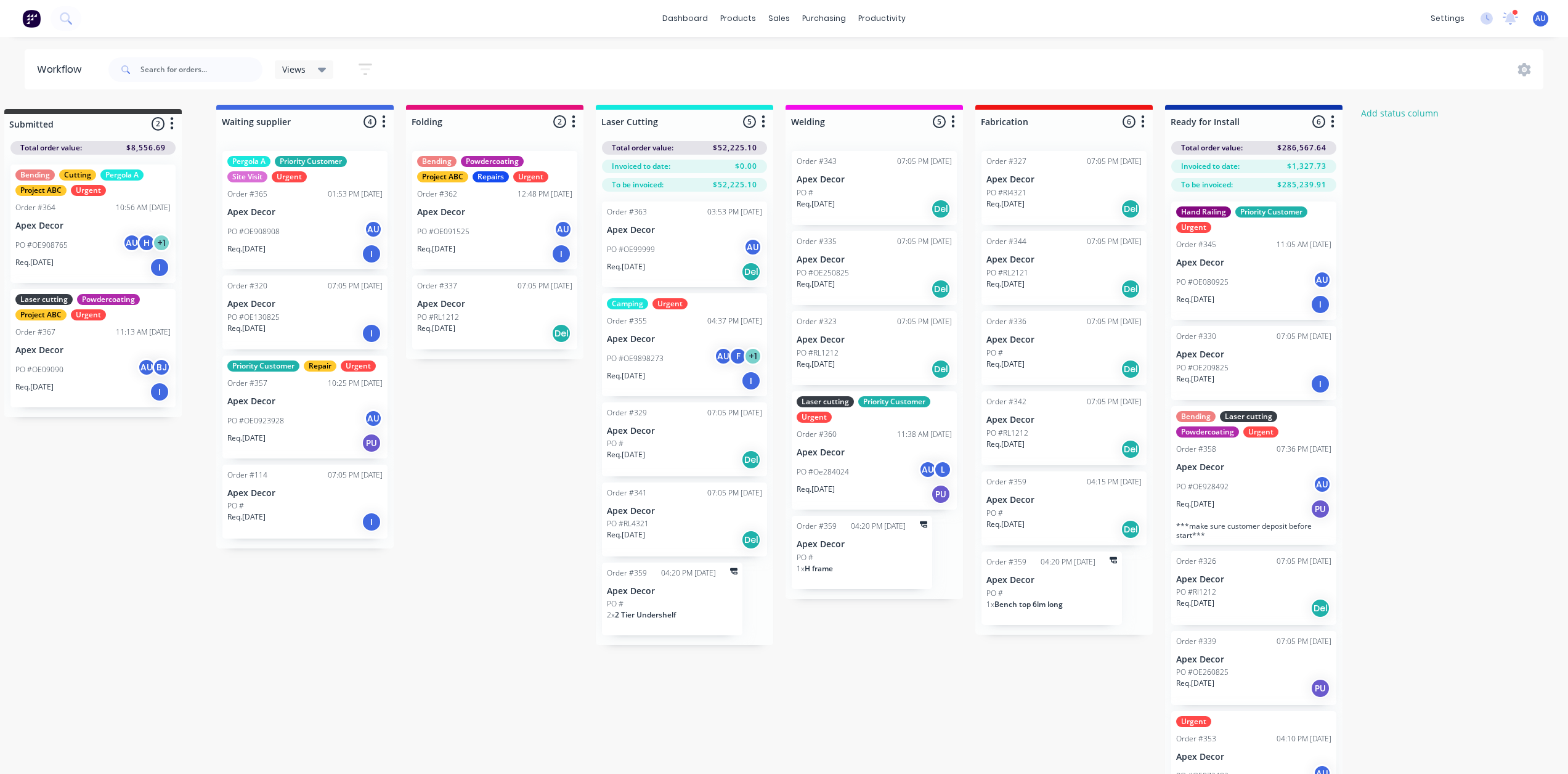
drag, startPoint x: 146, startPoint y: 114, endPoint x: 127, endPoint y: 121, distance: 20.2
click at [127, 121] on div "Submitted 2 Status colour #3A3C3E hex #3A3C3E Save Cancel Summaries Total order…" at bounding box center [839, 461] width 1697 height 713
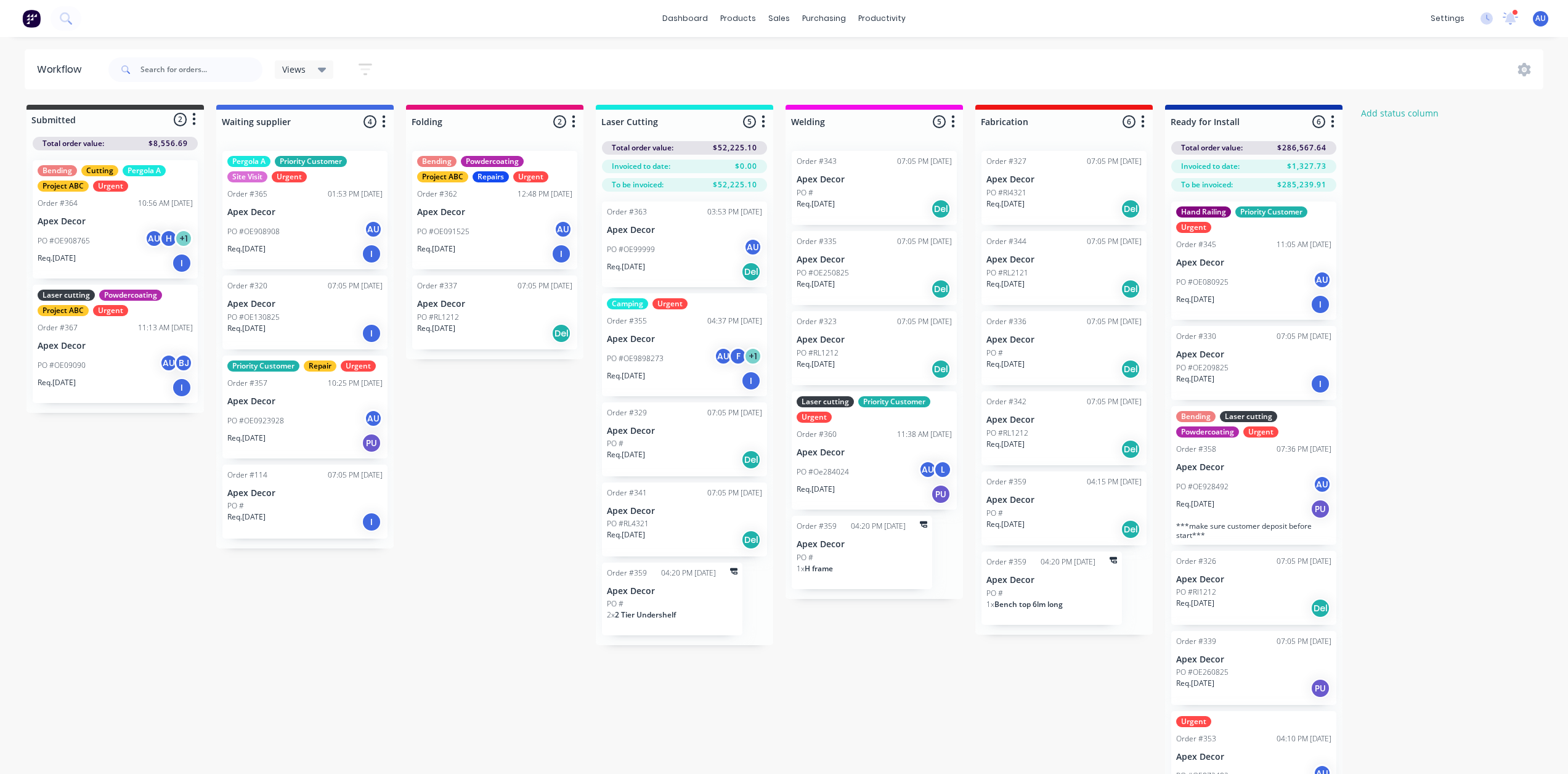
click at [904, 695] on div "Submitted 2 Status colour #3A3C3E hex #3A3C3E Save Cancel Summaries Total order…" at bounding box center [839, 461] width 1697 height 713
